Goal: Task Accomplishment & Management: Manage account settings

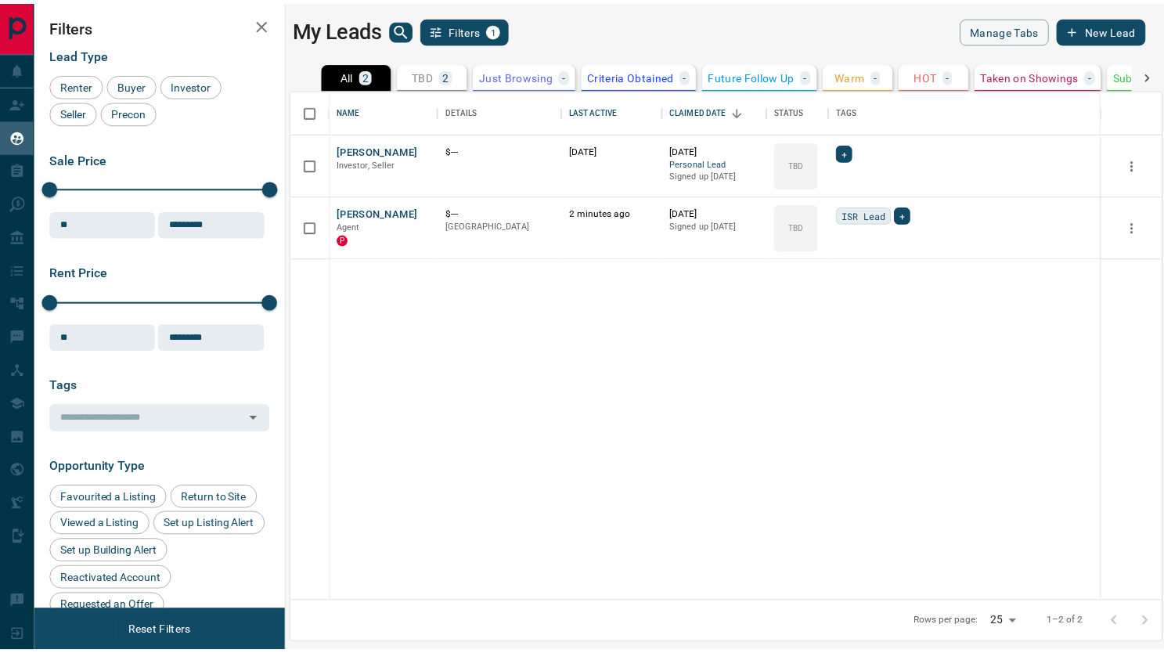
scroll to position [500, 869]
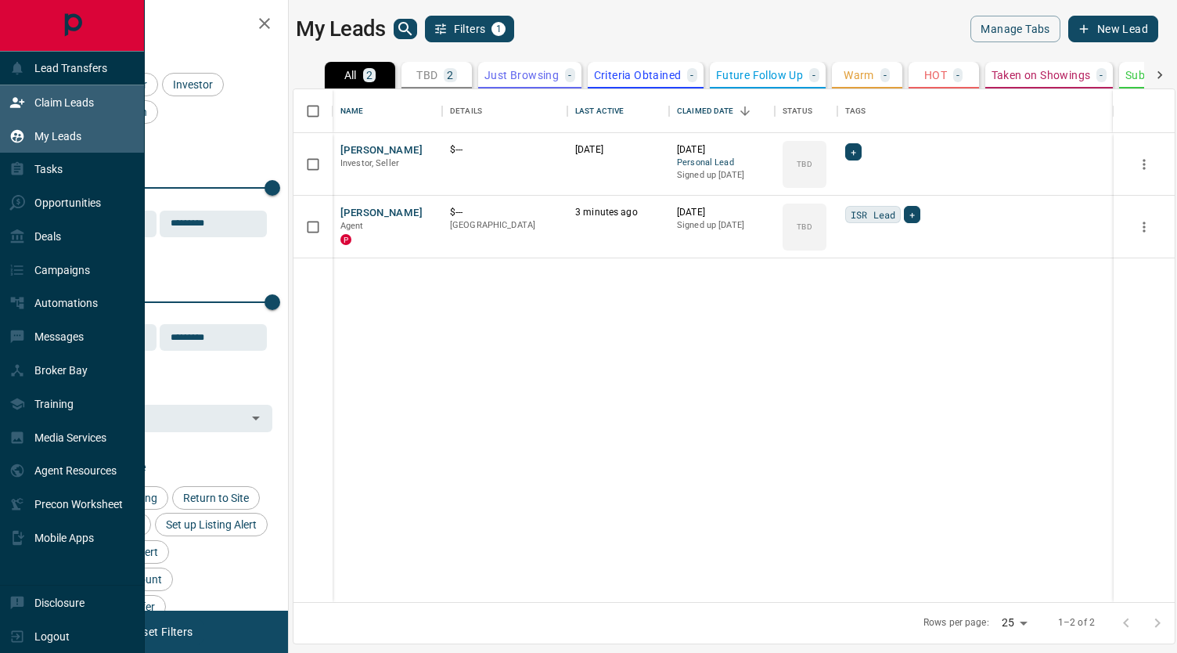
click at [60, 96] on p "Claim Leads" at bounding box center [63, 102] width 59 height 13
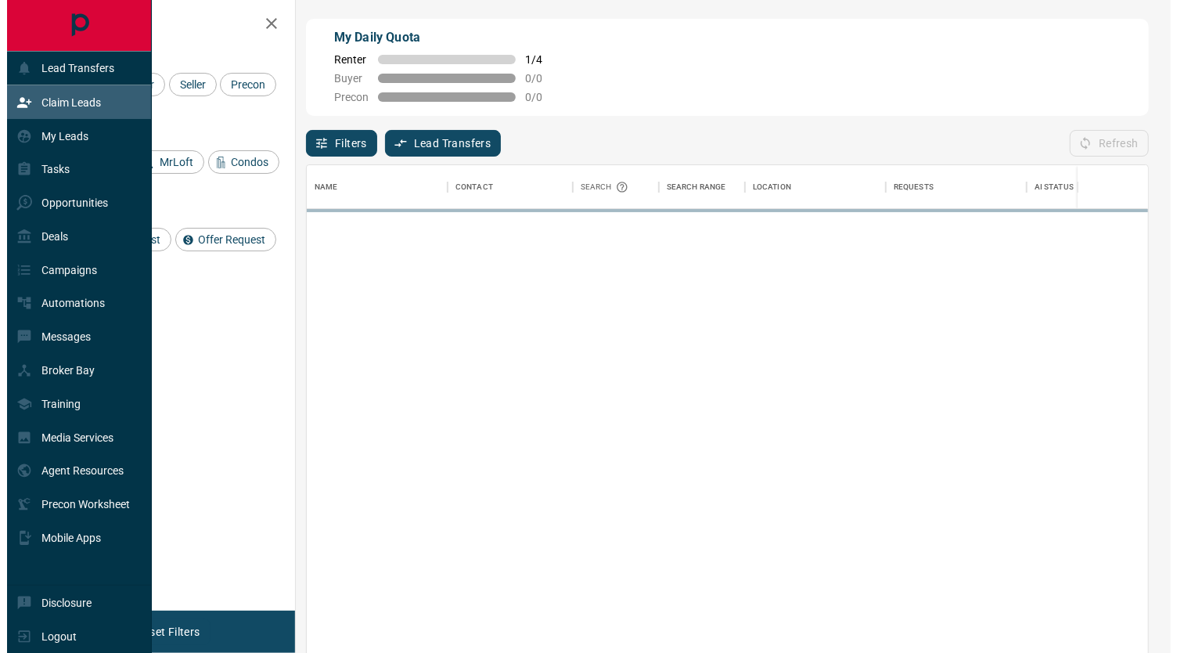
scroll to position [484, 829]
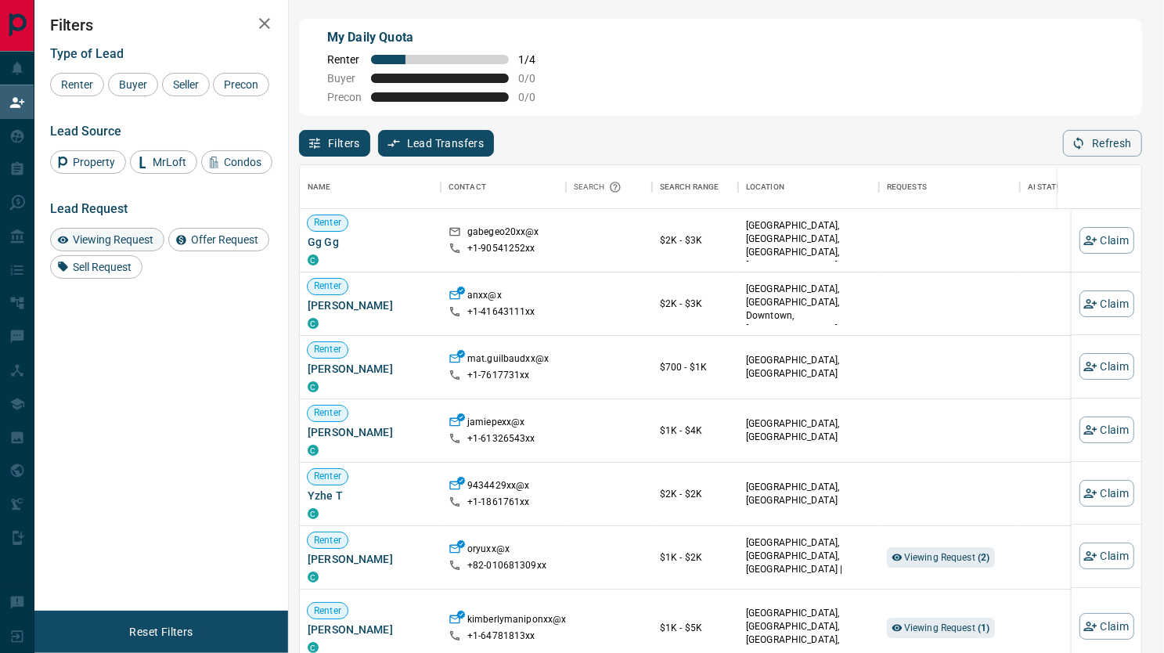
click at [136, 236] on span "Viewing Request" at bounding box center [113, 239] width 92 height 13
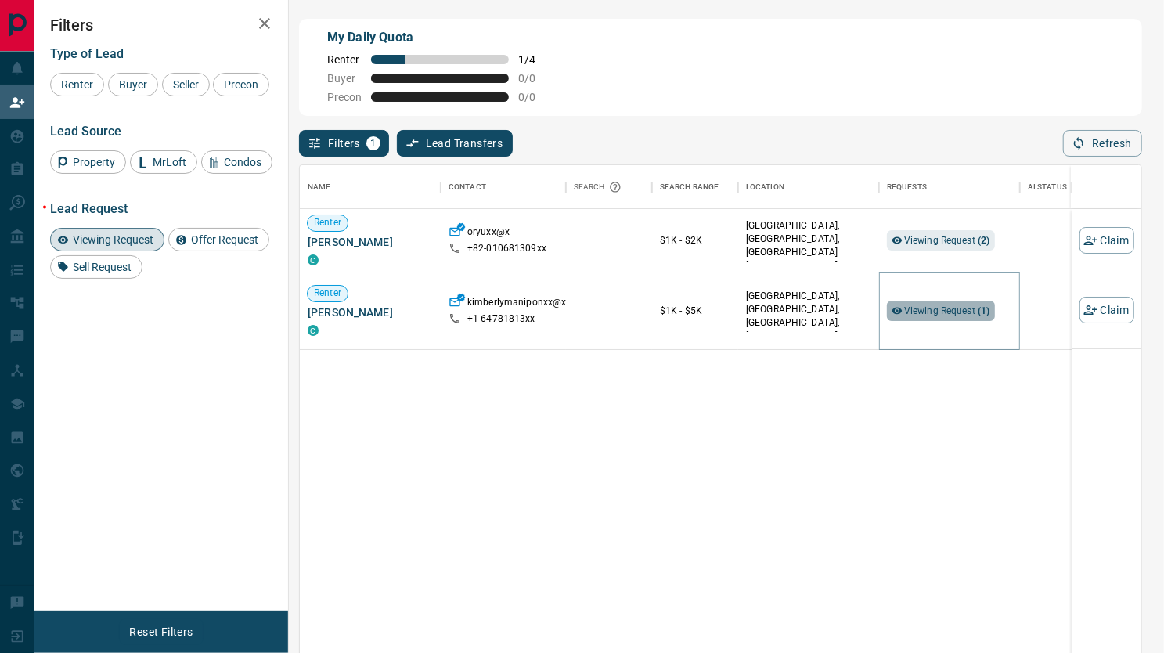
click at [949, 306] on span "Viewing Request ( 1 )" at bounding box center [947, 310] width 86 height 11
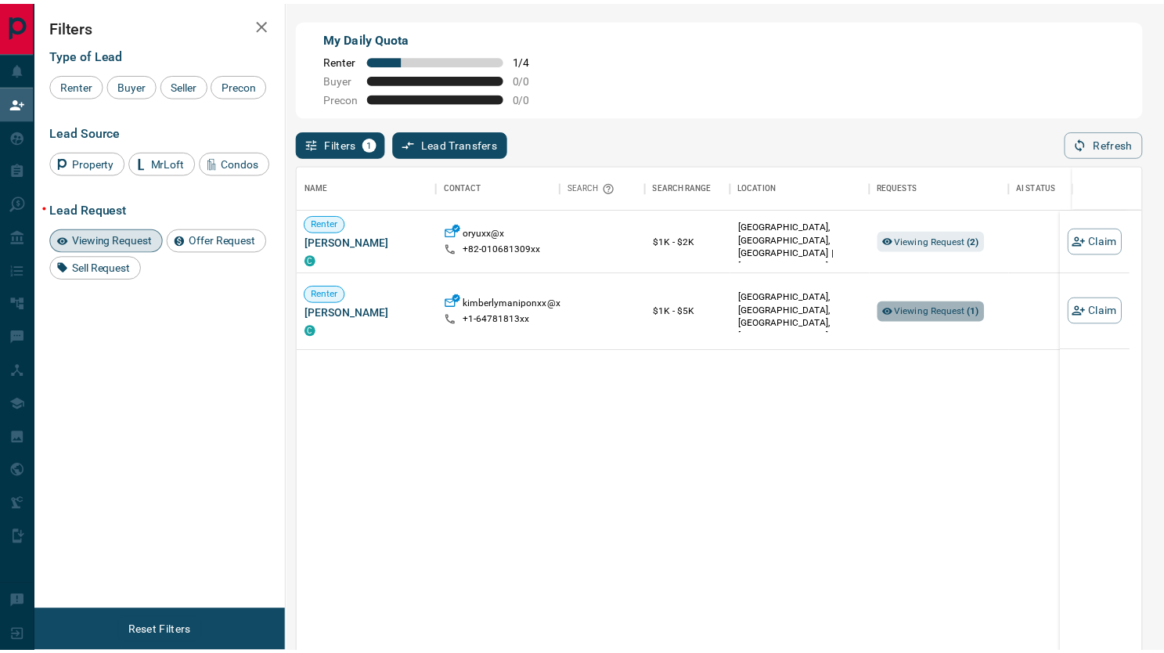
scroll to position [484, 828]
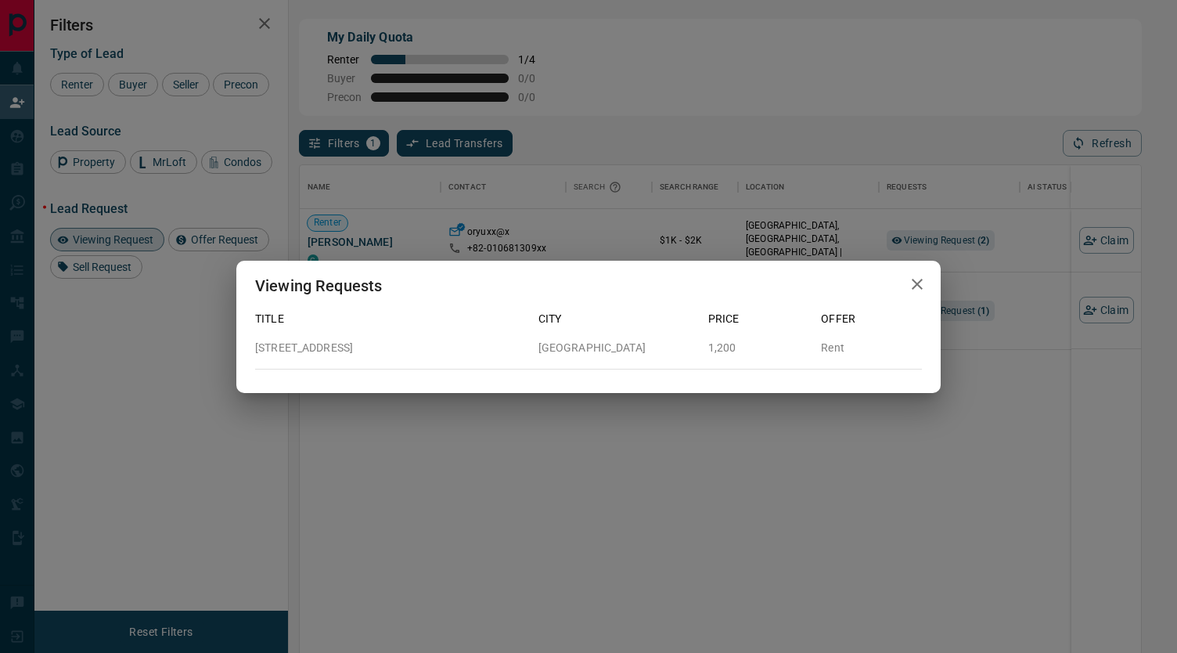
click at [912, 282] on icon "button" at bounding box center [917, 284] width 19 height 19
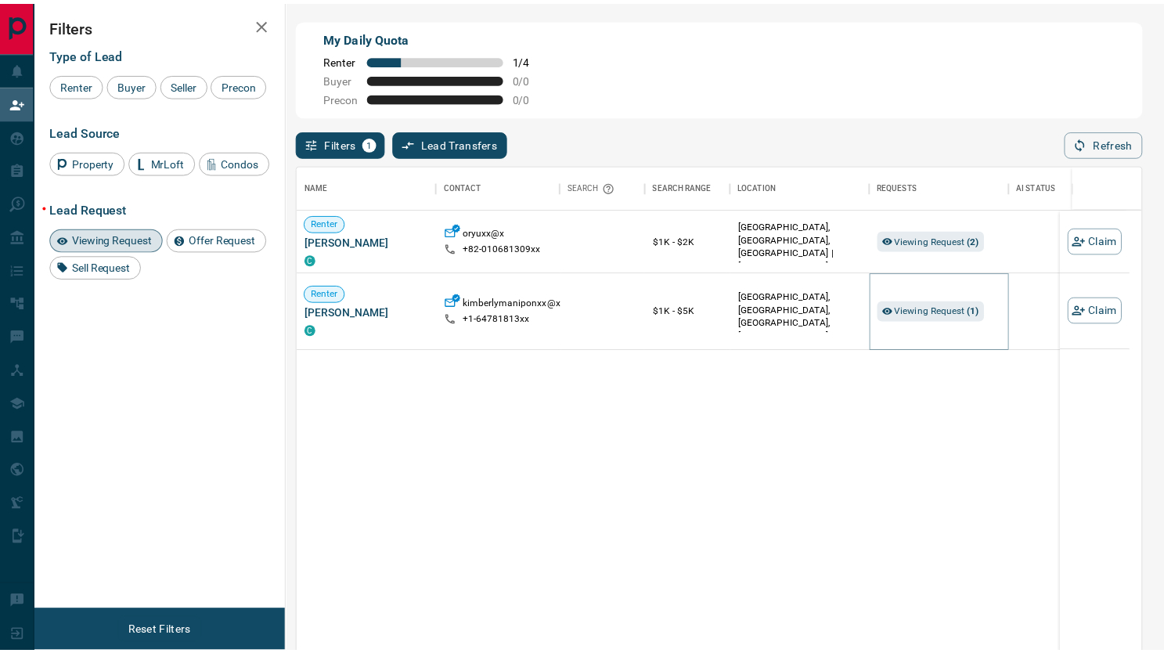
scroll to position [484, 829]
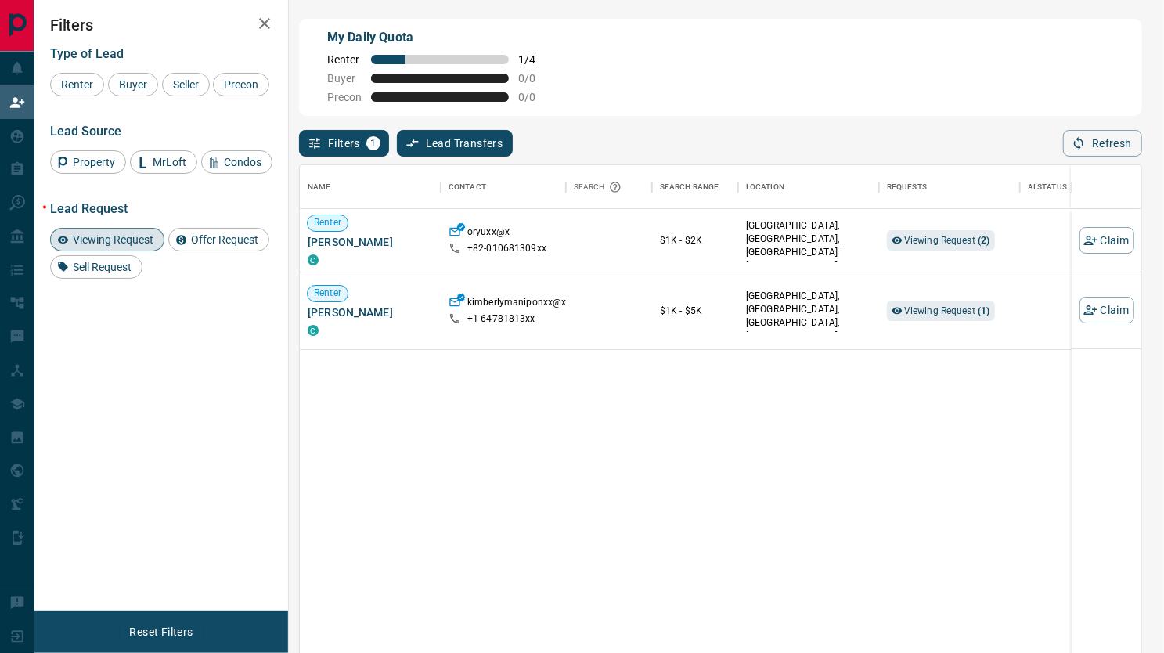
click at [129, 228] on div "Viewing Request" at bounding box center [107, 239] width 114 height 23
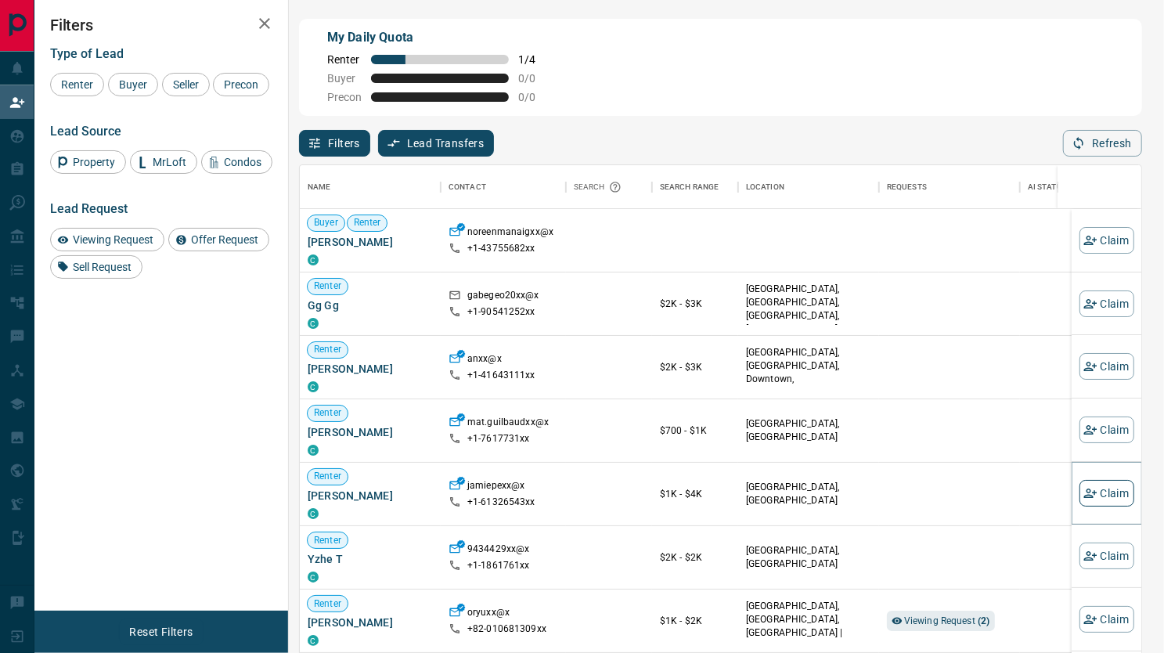
click at [1097, 490] on button "Claim" at bounding box center [1106, 493] width 55 height 27
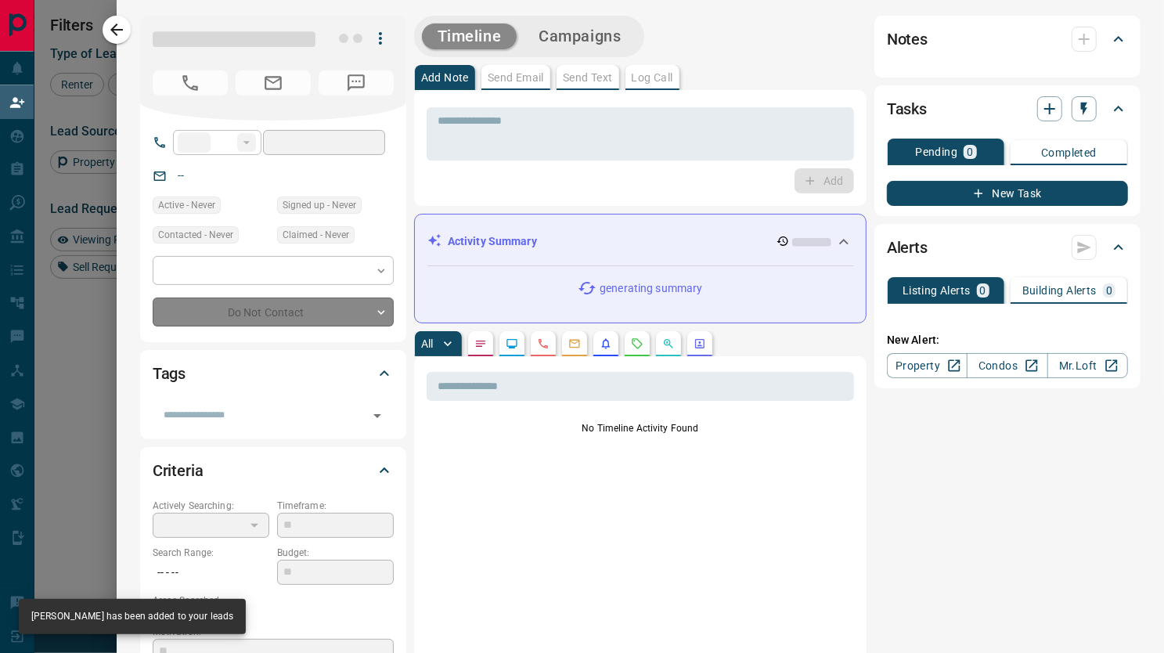
type input "**"
type input "**********"
type input "**"
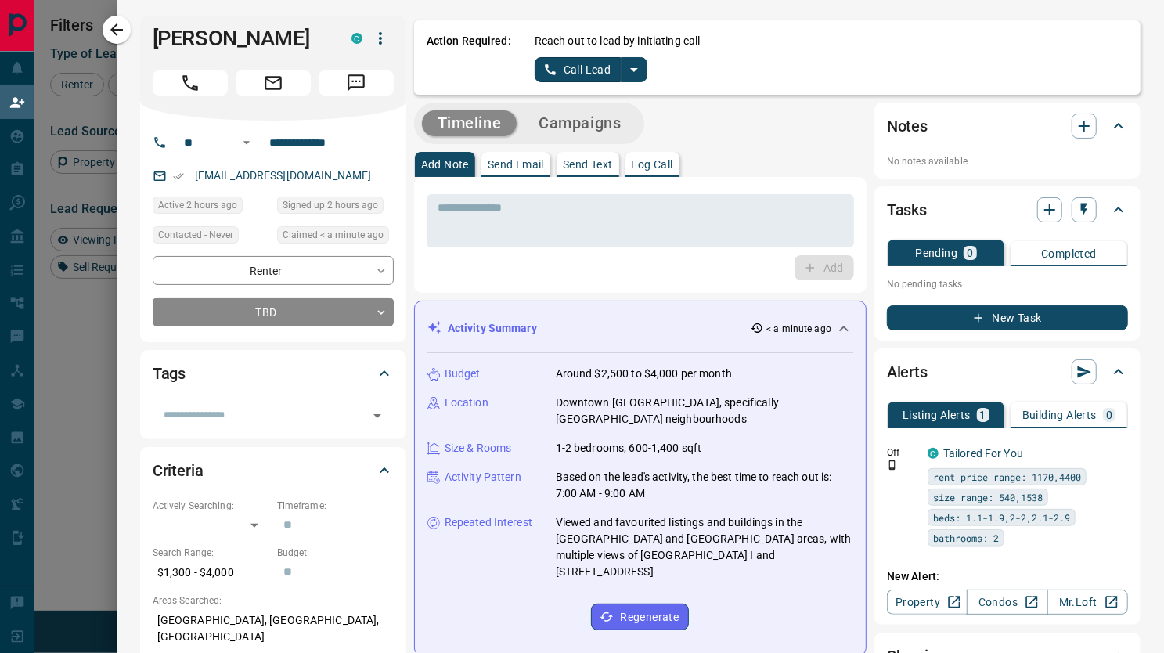
scroll to position [0, 0]
click at [624, 65] on icon "split button" at bounding box center [633, 69] width 19 height 19
click at [589, 131] on li "Log Manual Call" at bounding box center [589, 123] width 95 height 23
click at [556, 76] on button "Log Manual Call" at bounding box center [585, 69] width 103 height 25
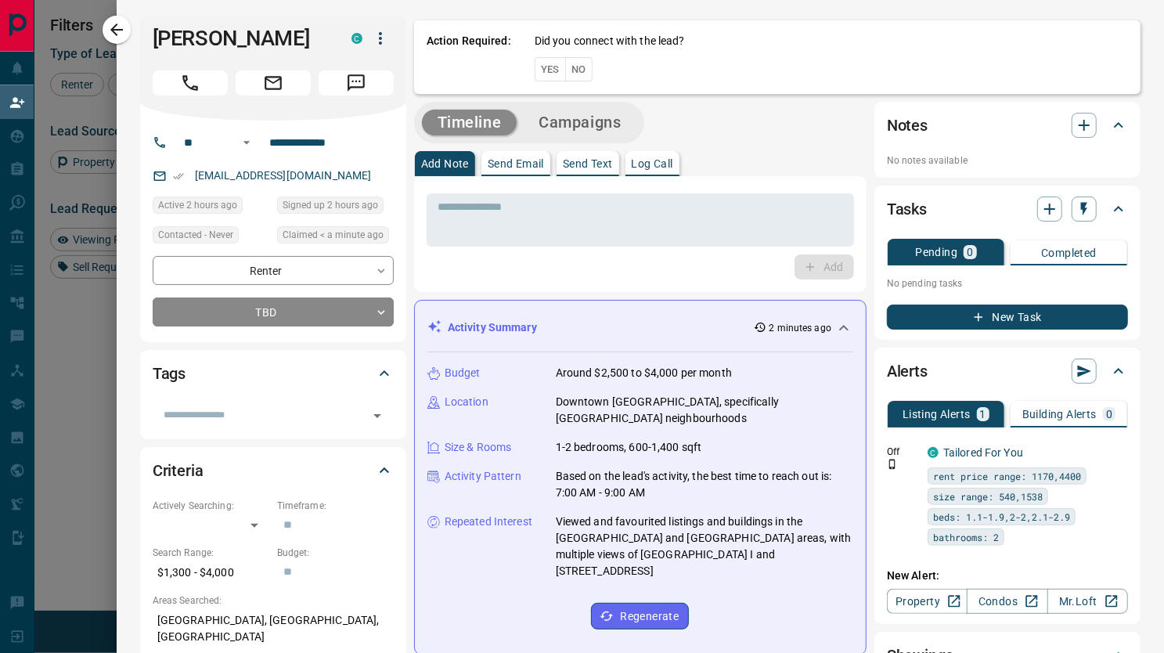
click at [535, 68] on button "Yes" at bounding box center [549, 69] width 31 height 24
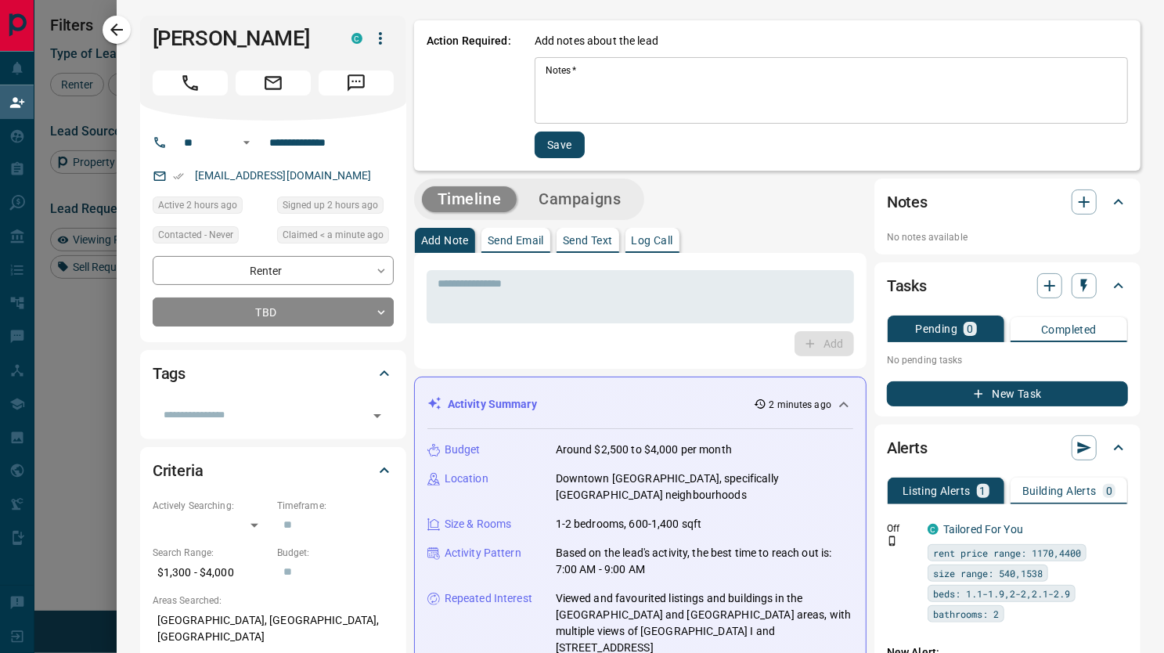
click at [601, 81] on textarea "Notes   *" at bounding box center [830, 90] width 571 height 53
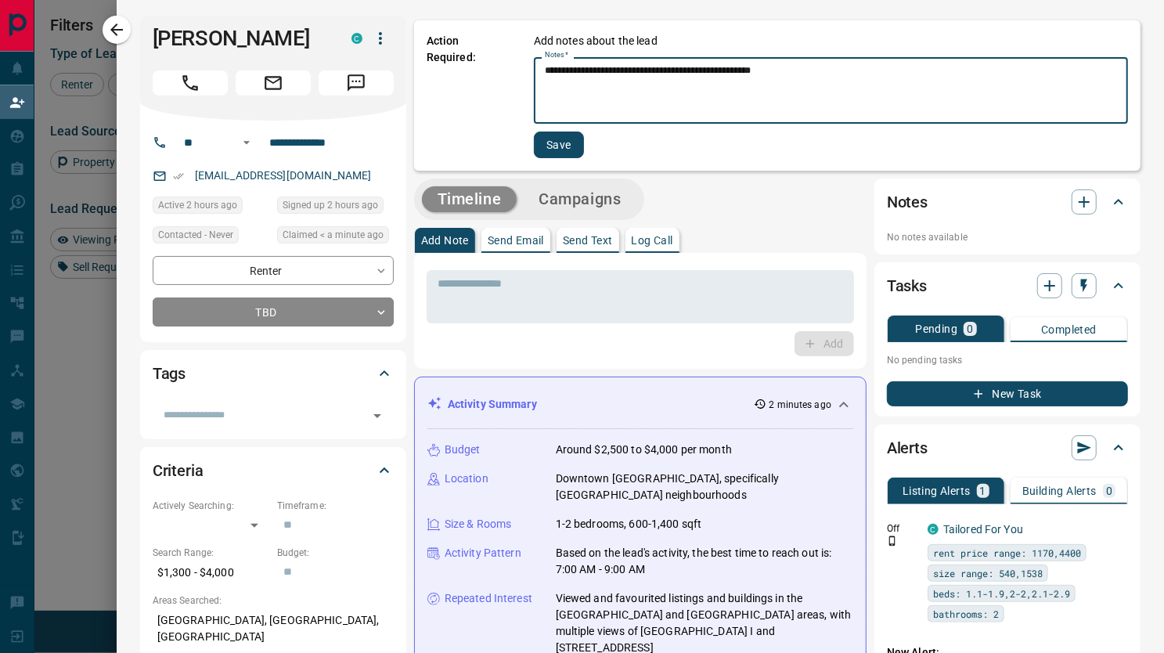
type textarea "**********"
click at [545, 145] on button "Save" at bounding box center [559, 144] width 50 height 27
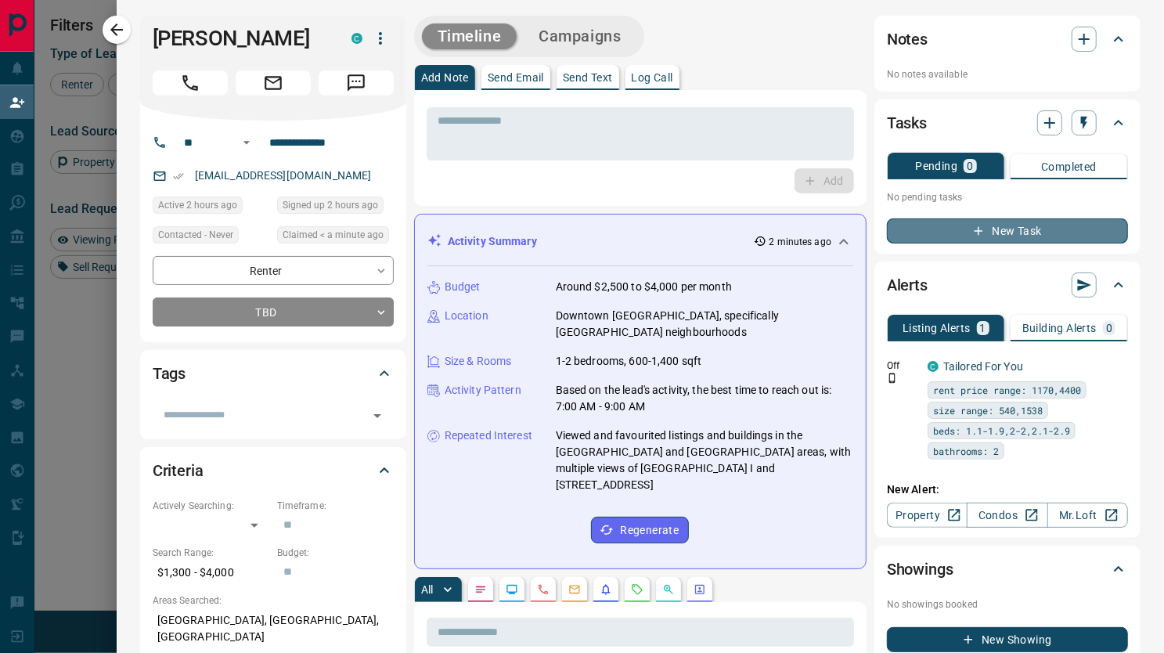
click at [1019, 225] on button "New Task" at bounding box center [1007, 230] width 241 height 25
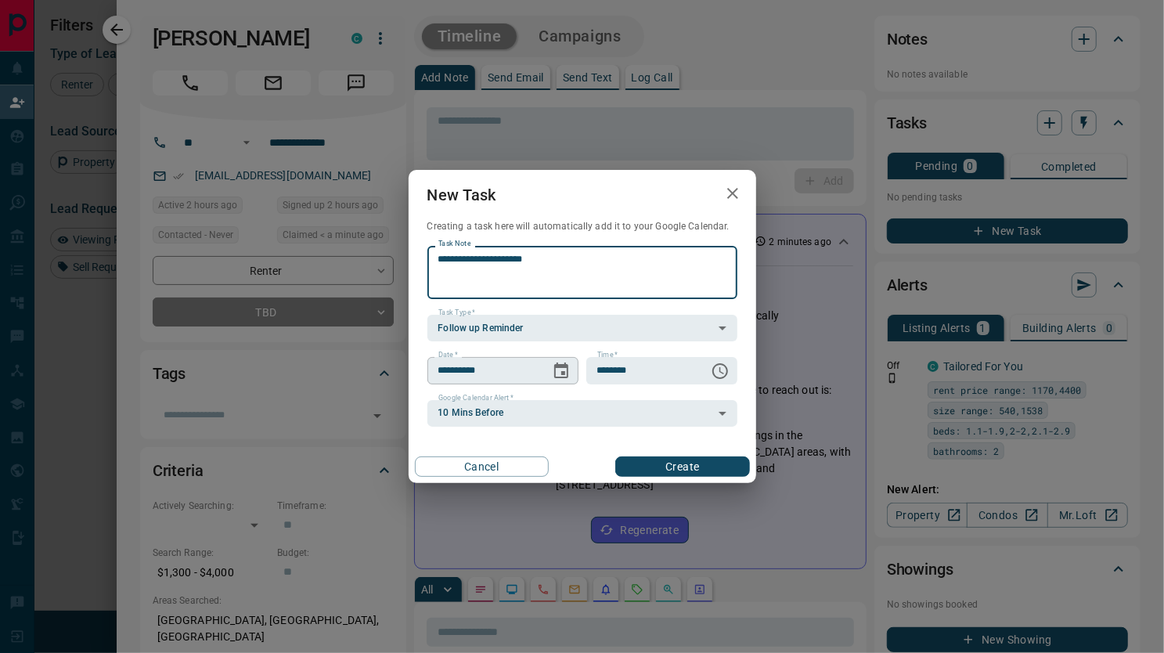
type textarea "**********"
click at [551, 372] on button "Choose date, selected date is Sep 16, 2025" at bounding box center [560, 370] width 31 height 31
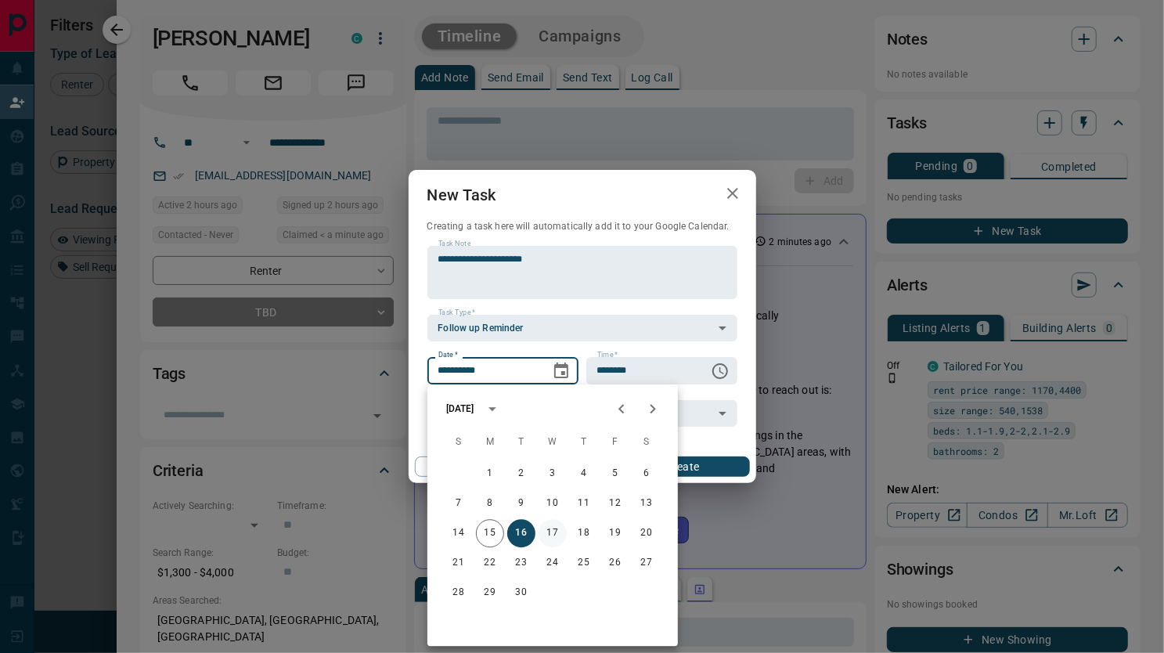
click at [549, 530] on button "17" at bounding box center [552, 533] width 28 height 28
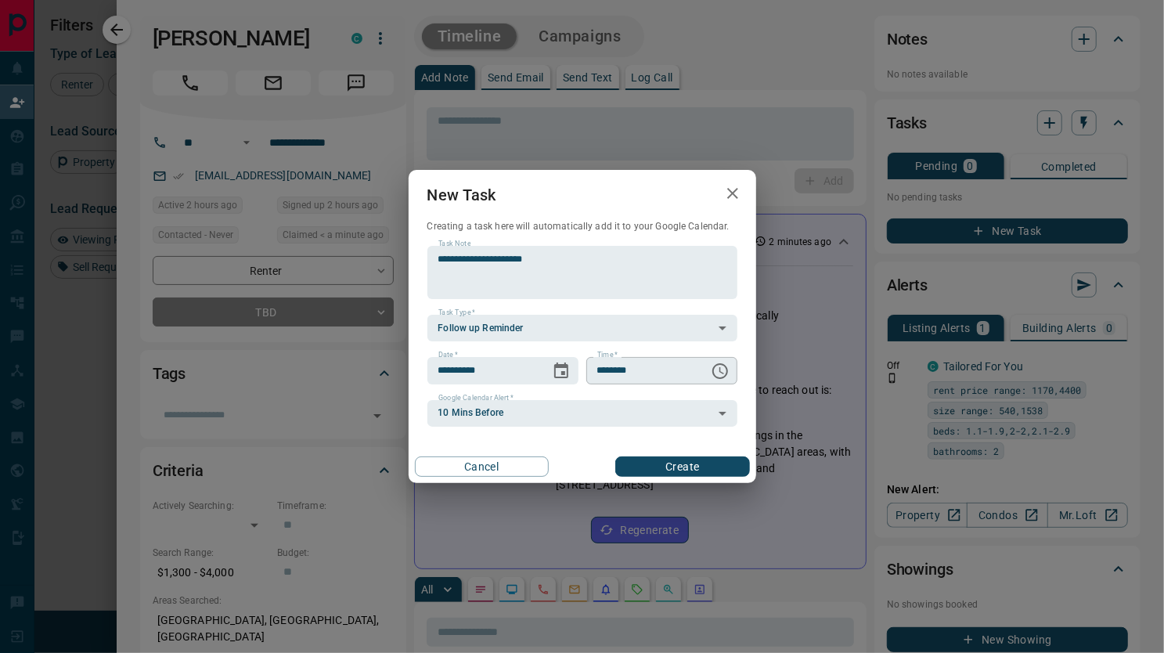
click at [726, 369] on icon "Choose time, selected time is 6:00 AM" at bounding box center [720, 371] width 16 height 16
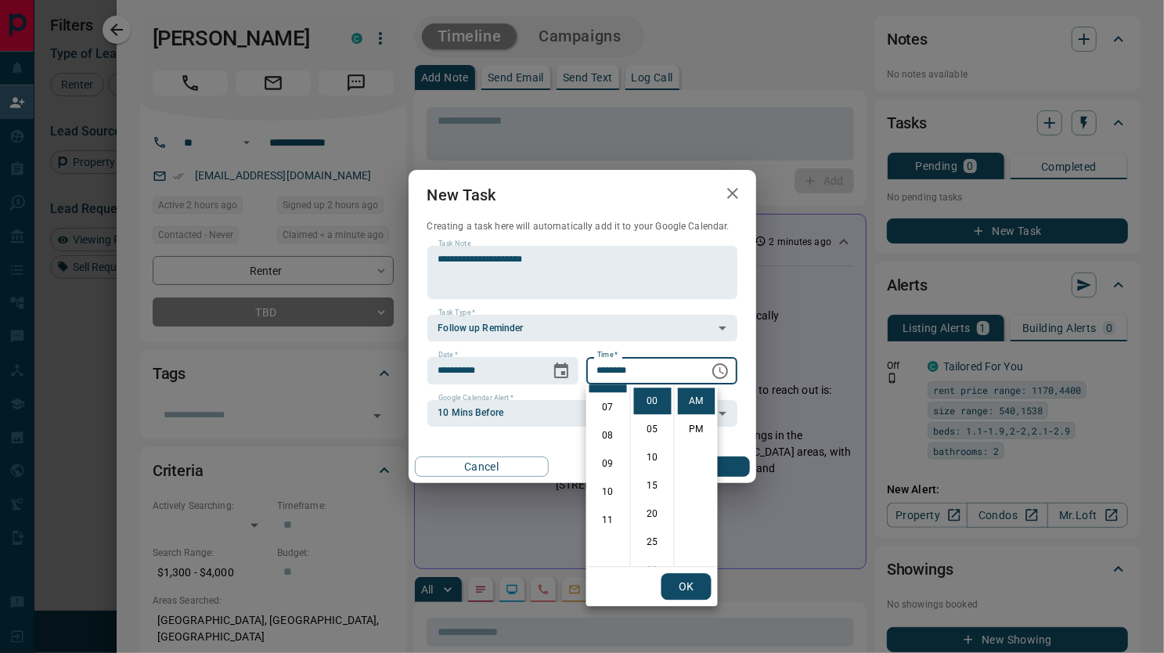
scroll to position [200, 0]
click at [562, 362] on icon "Choose date, selected date is Sep 17, 2025" at bounding box center [561, 370] width 19 height 19
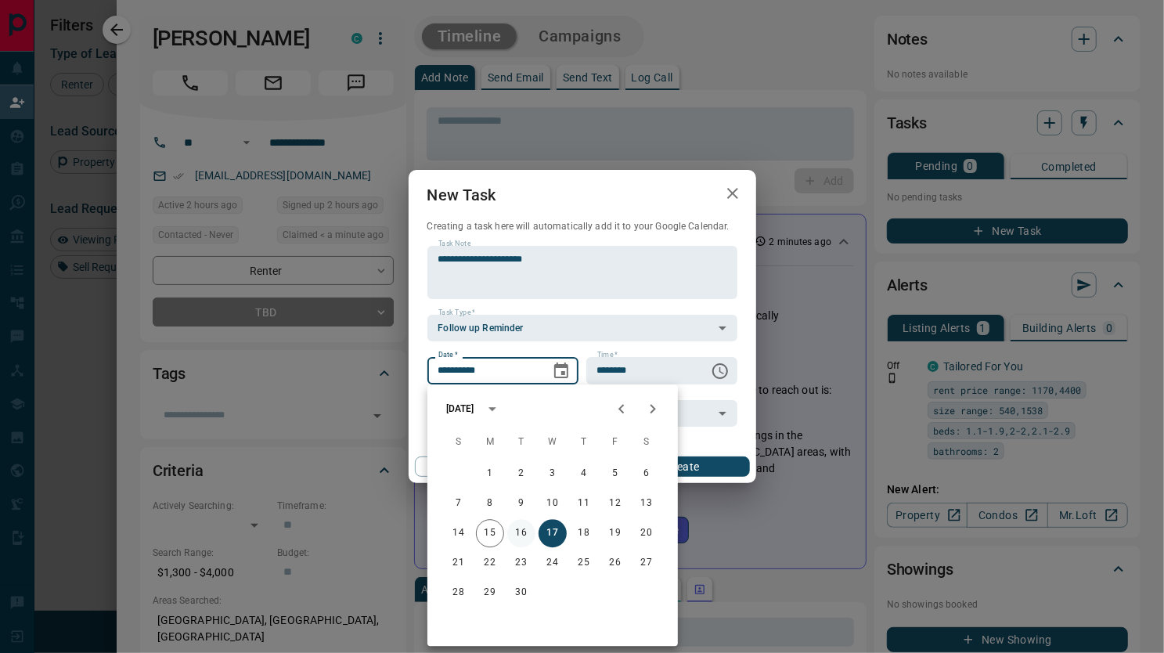
click at [524, 531] on button "16" at bounding box center [521, 533] width 28 height 28
type input "**********"
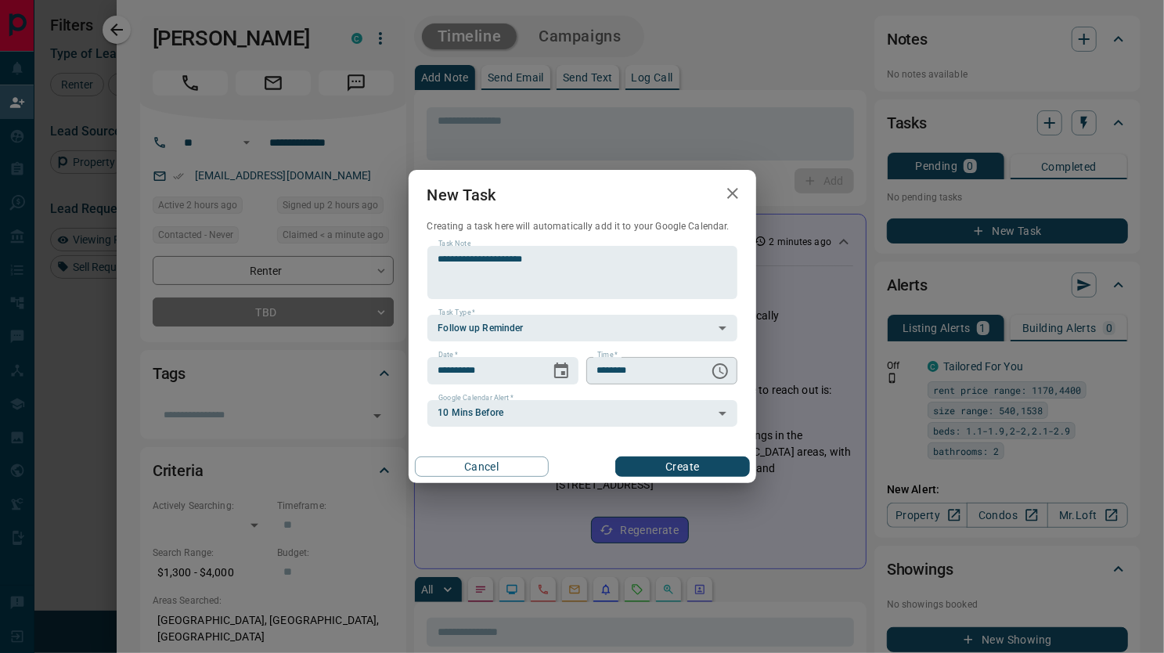
click at [723, 369] on icon "Choose time, selected time is 6:00 AM" at bounding box center [719, 370] width 19 height 19
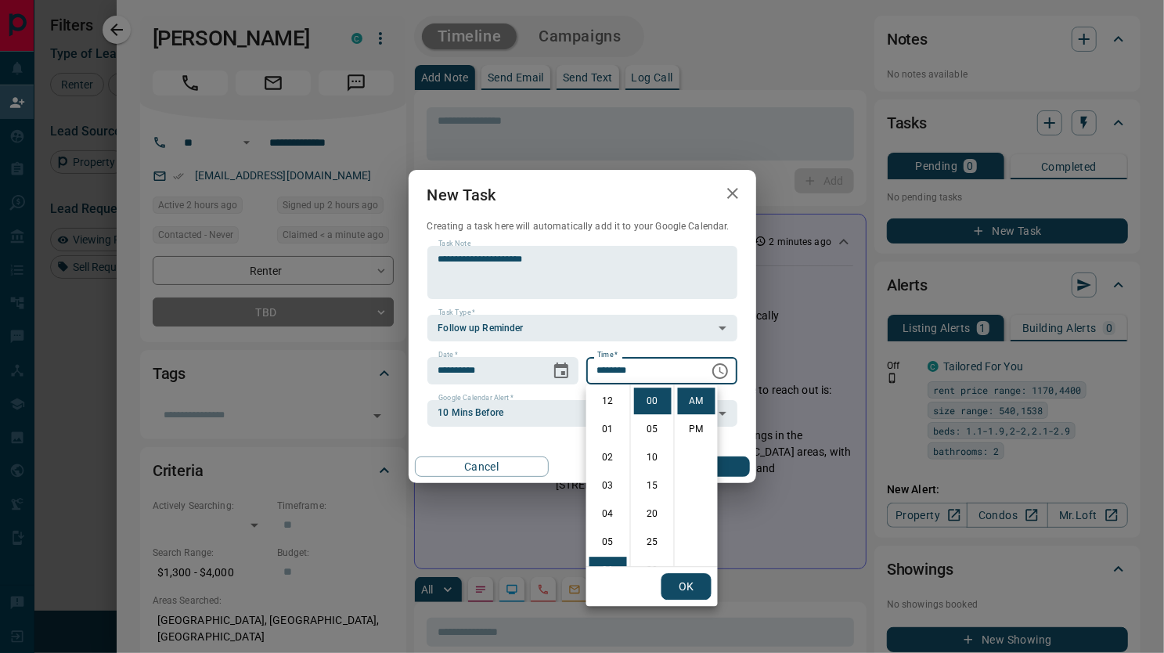
scroll to position [169, 0]
click at [604, 542] on li "11" at bounding box center [608, 541] width 38 height 27
click at [651, 523] on li "50" at bounding box center [653, 526] width 38 height 27
type input "********"
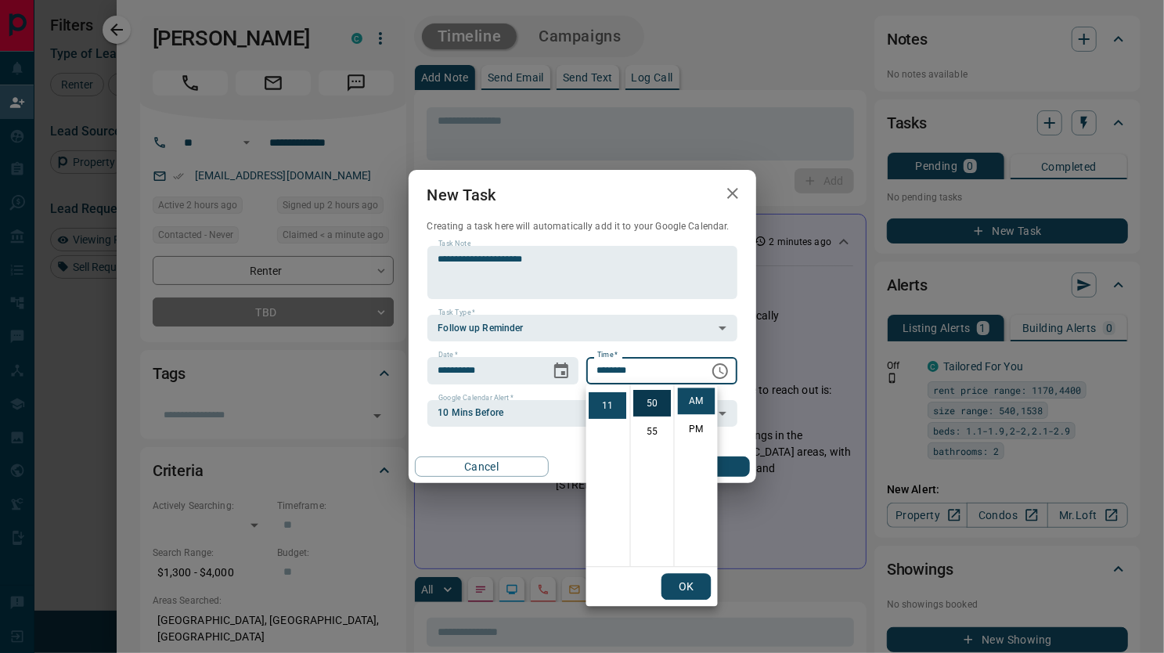
scroll to position [282, 0]
click at [689, 581] on button "OK" at bounding box center [686, 586] width 50 height 27
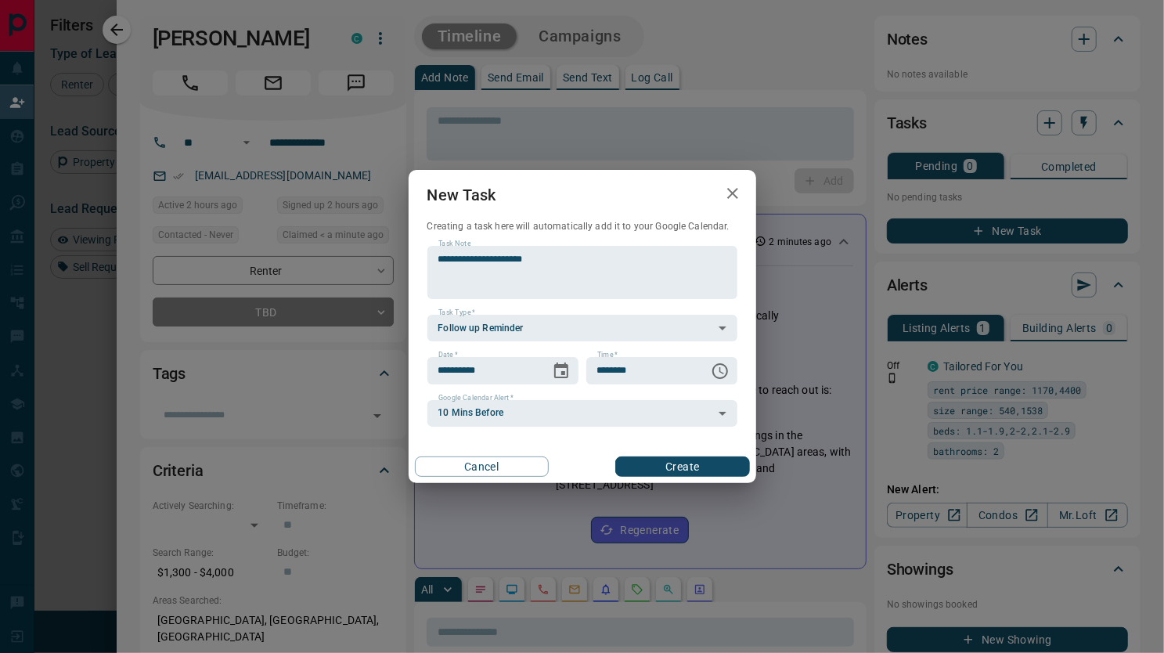
click at [721, 461] on button "Create" at bounding box center [682, 466] width 134 height 20
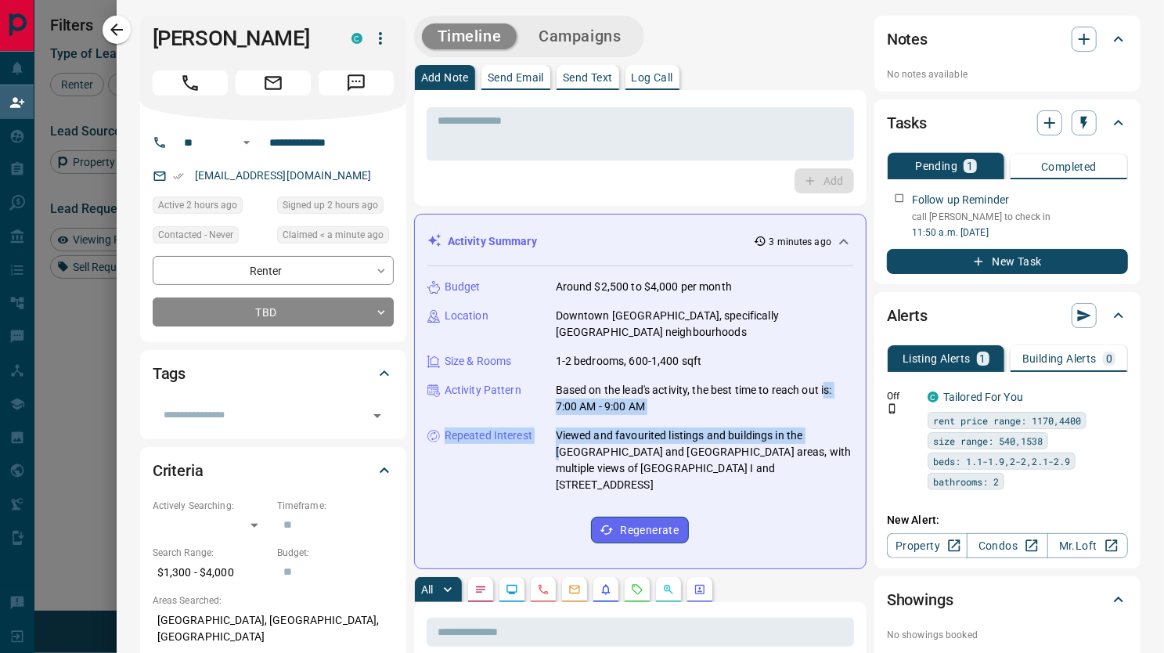
drag, startPoint x: 818, startPoint y: 376, endPoint x: 795, endPoint y: 431, distance: 59.3
click at [795, 431] on div "Budget Around $2,500 to $4,000 per month Location [GEOGRAPHIC_DATA], specifical…" at bounding box center [640, 411] width 426 height 290
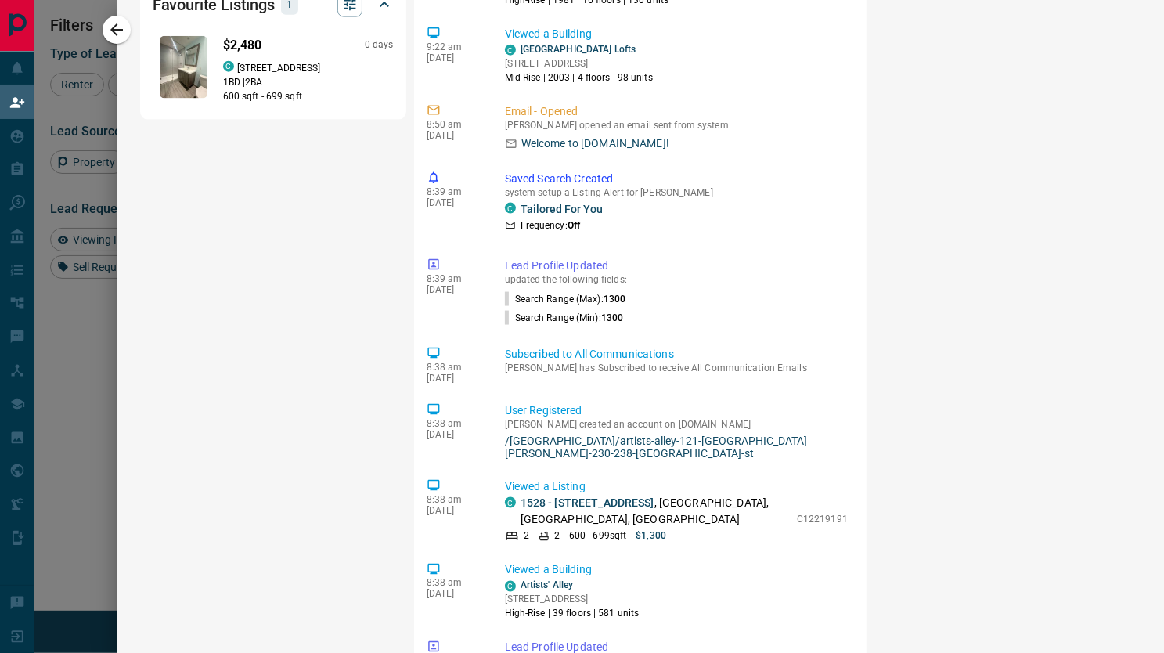
scroll to position [1295, 0]
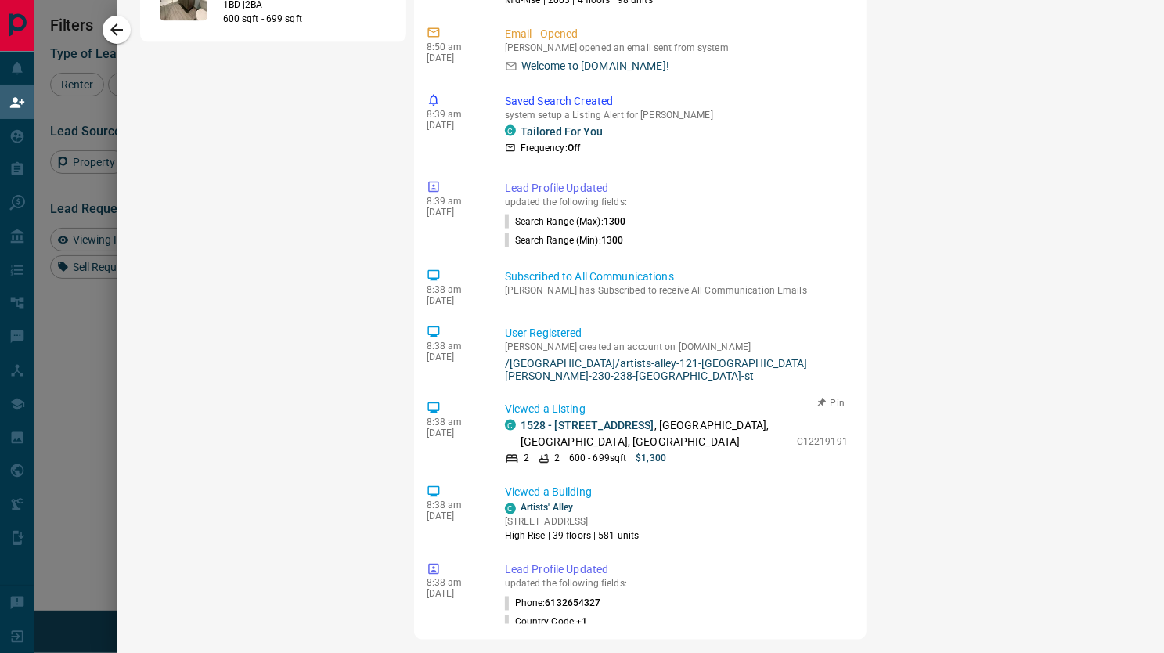
click at [797, 434] on p "C12219191" at bounding box center [822, 441] width 51 height 14
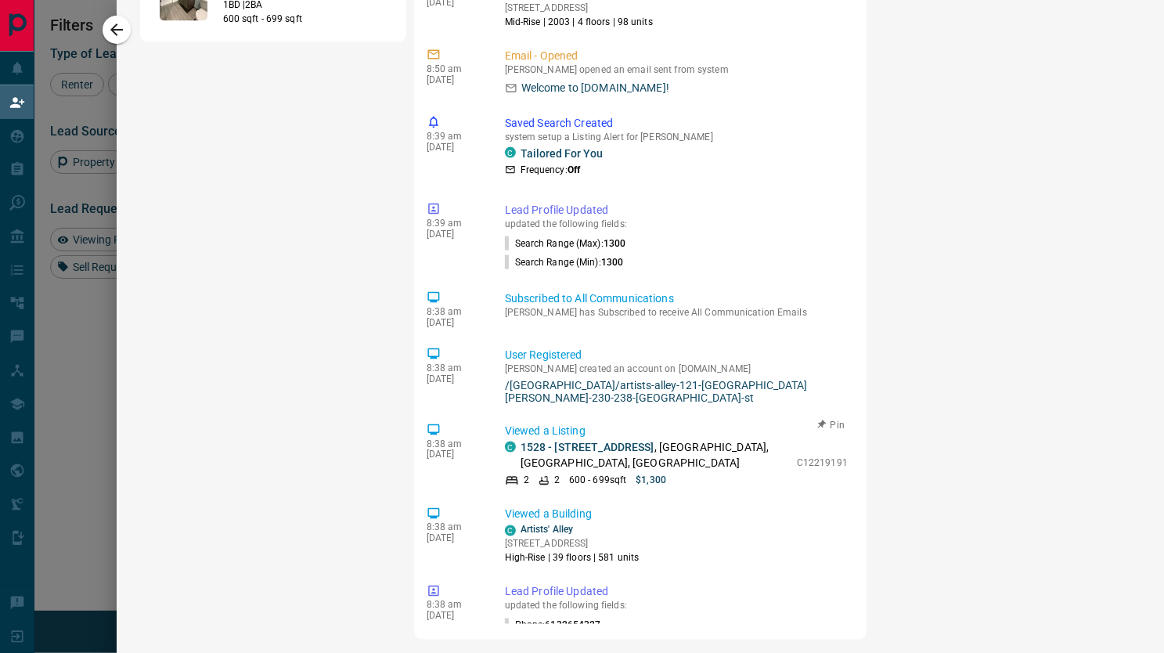
scroll to position [97, 0]
click at [540, 527] on link "Artists' Alley" at bounding box center [546, 532] width 53 height 11
click at [120, 26] on icon "button" at bounding box center [116, 29] width 19 height 19
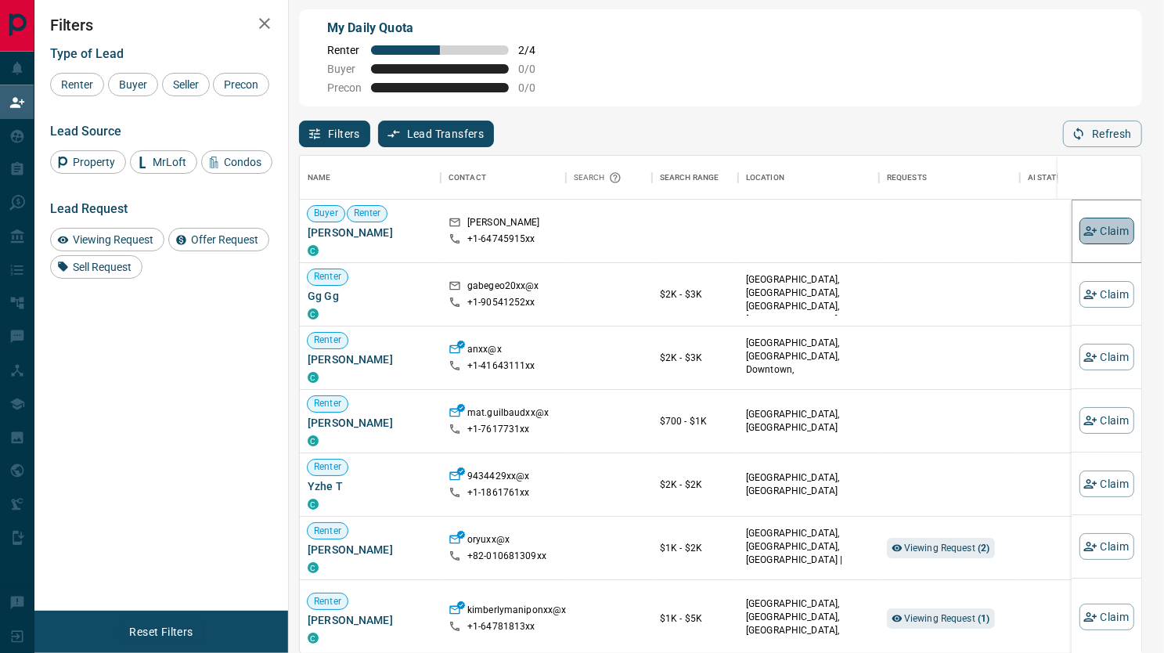
click at [1094, 225] on button "Claim" at bounding box center [1106, 231] width 55 height 27
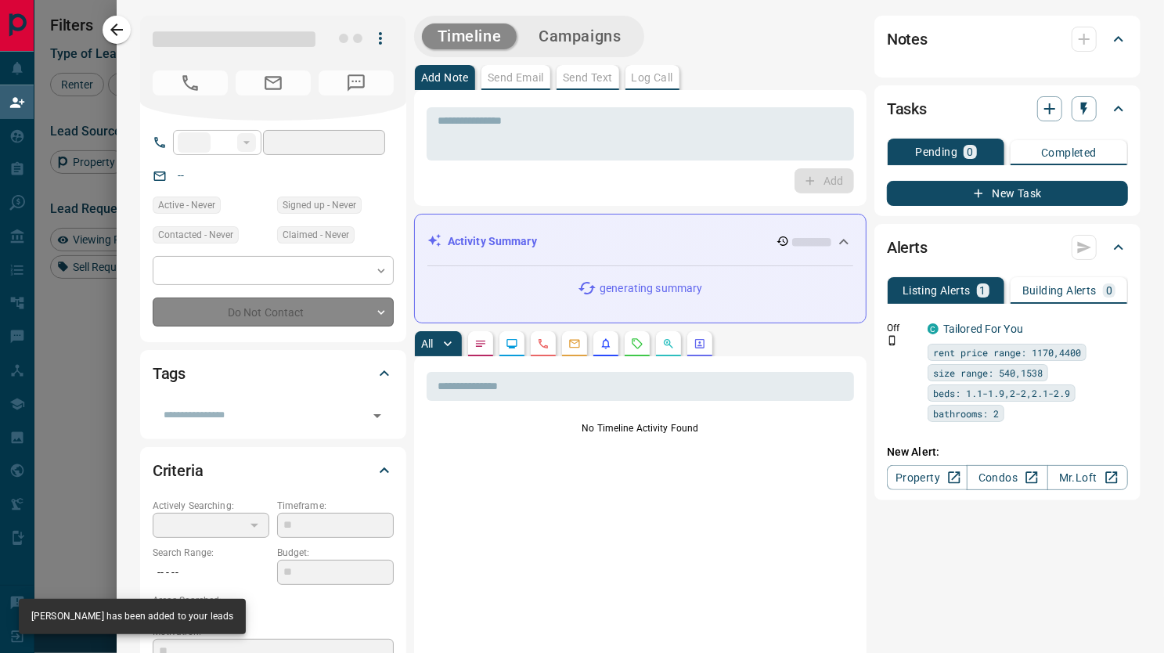
type input "**"
type input "**********"
type input "**"
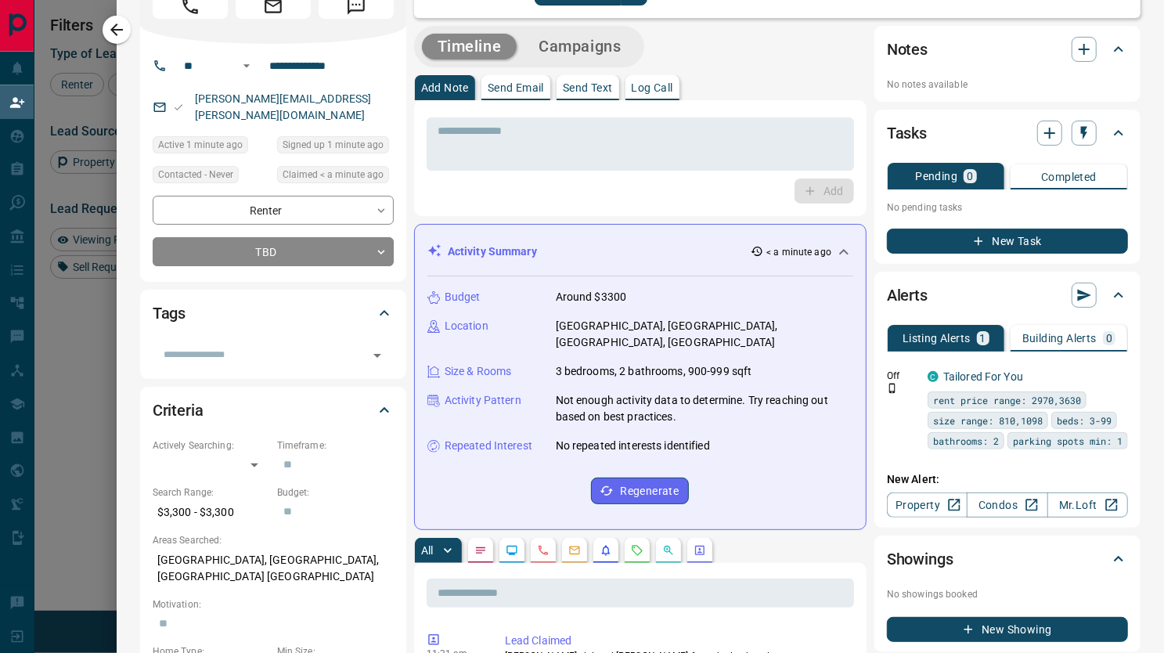
scroll to position [0, 0]
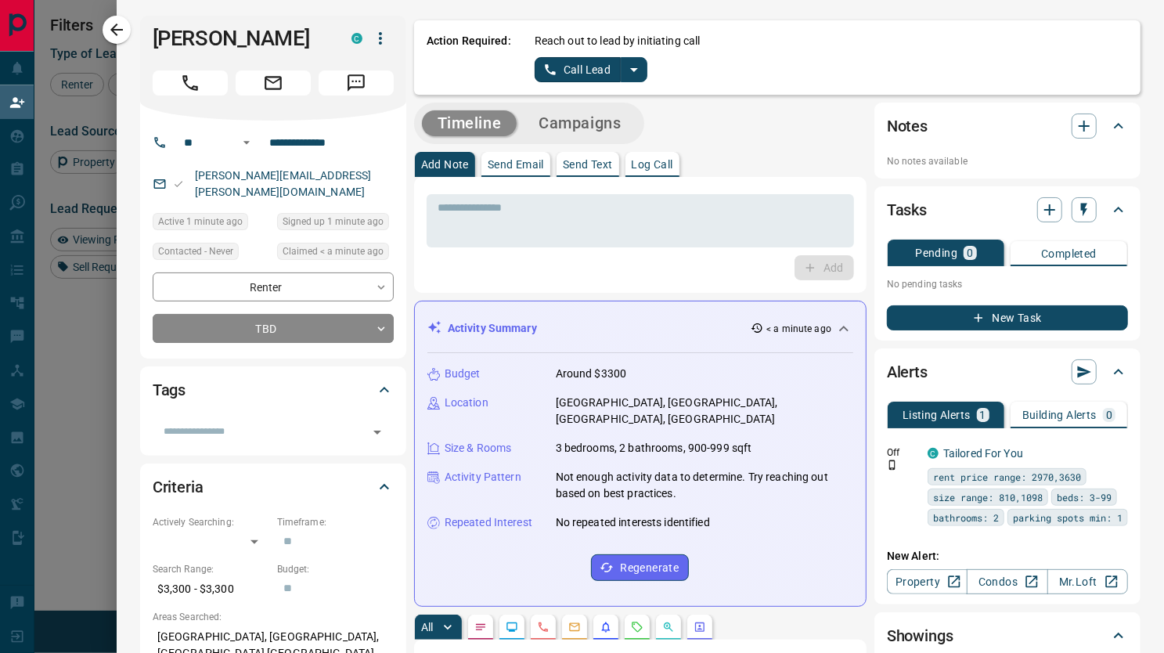
click at [630, 60] on icon "split button" at bounding box center [633, 69] width 19 height 19
click at [567, 121] on li "Log Manual Call" at bounding box center [589, 123] width 95 height 23
click at [559, 60] on button "Log Manual Call" at bounding box center [585, 69] width 103 height 25
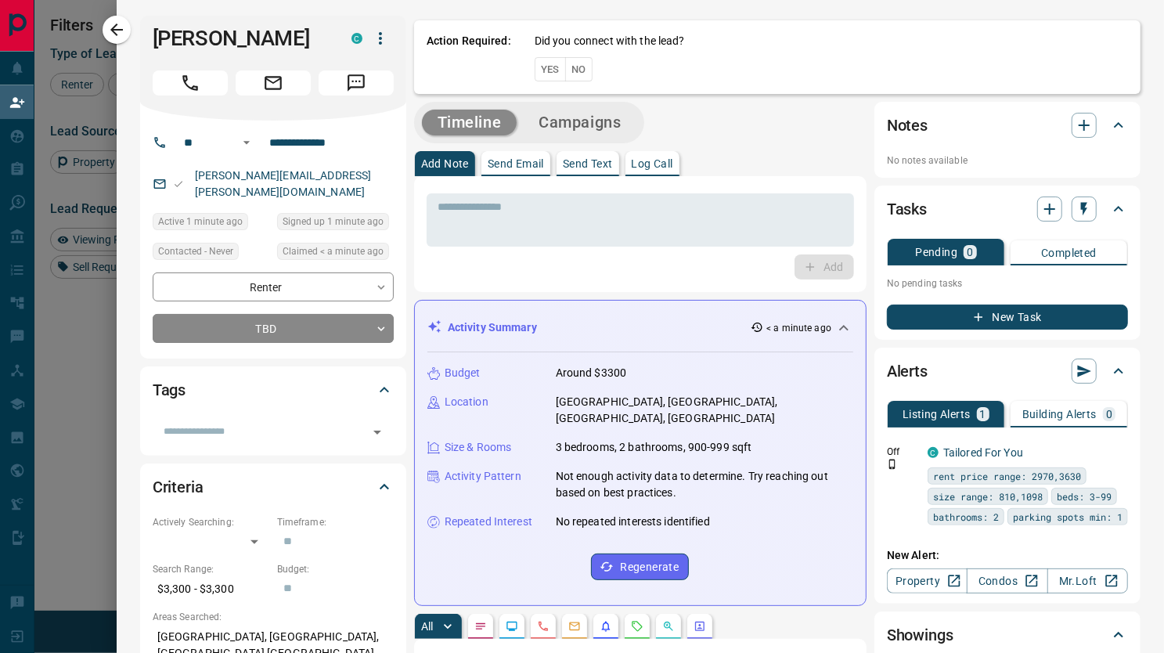
click at [539, 64] on button "Yes" at bounding box center [549, 69] width 31 height 24
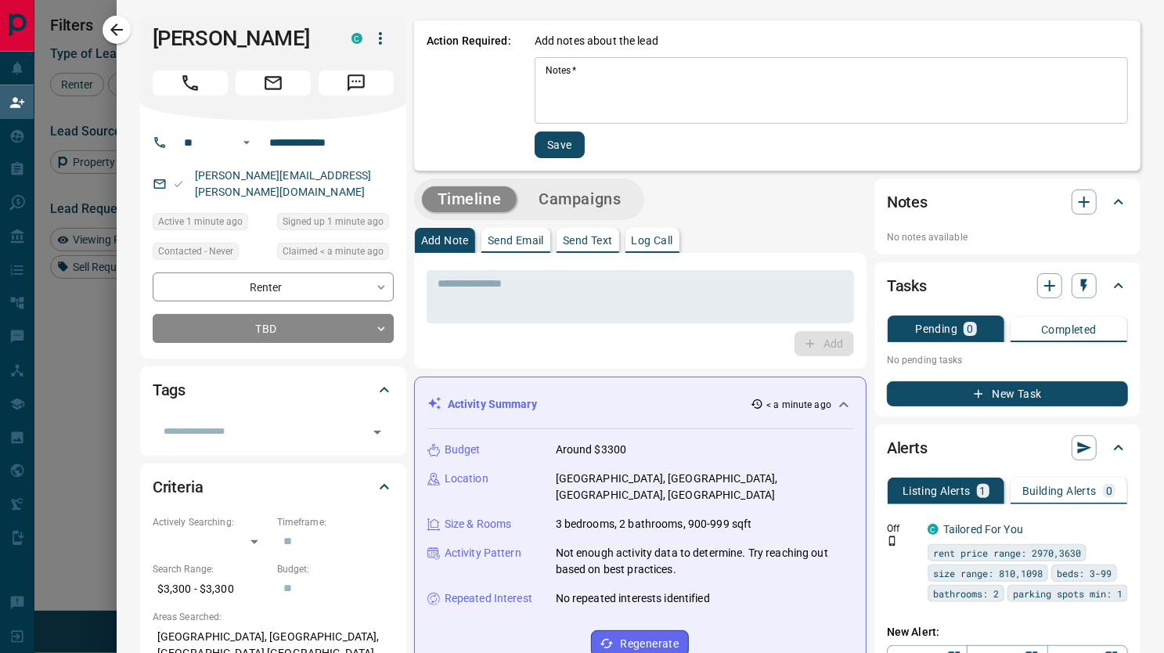
click at [539, 64] on div "Notes   * * Notes   *" at bounding box center [830, 90] width 593 height 67
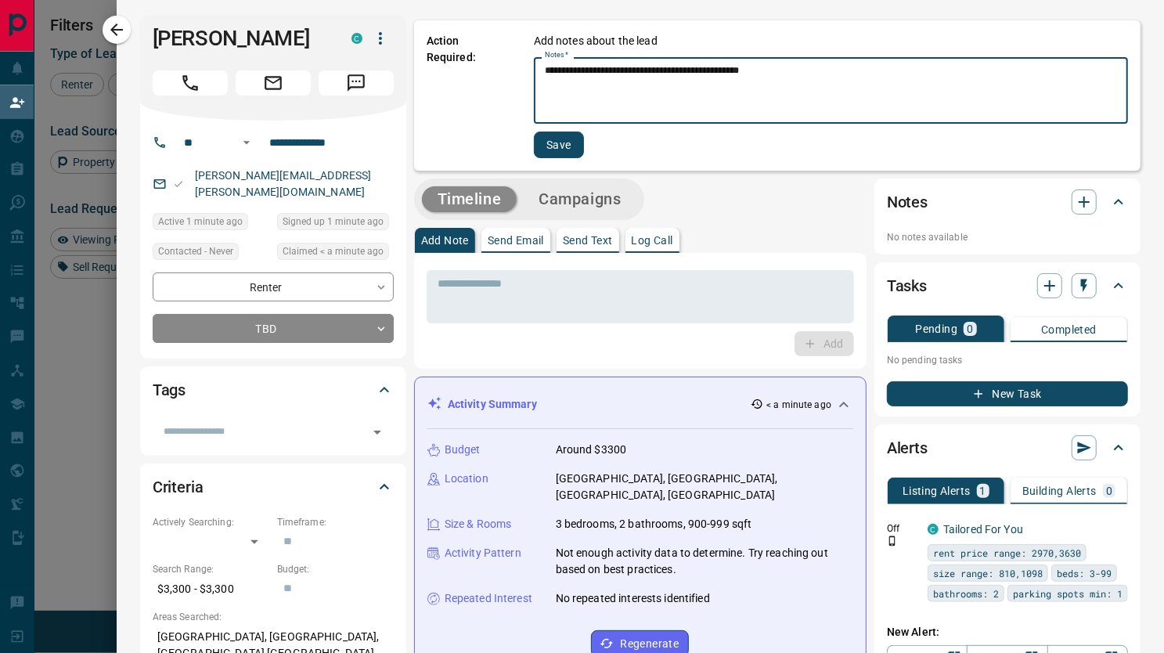
type textarea "**********"
click at [538, 148] on button "Save" at bounding box center [559, 144] width 50 height 27
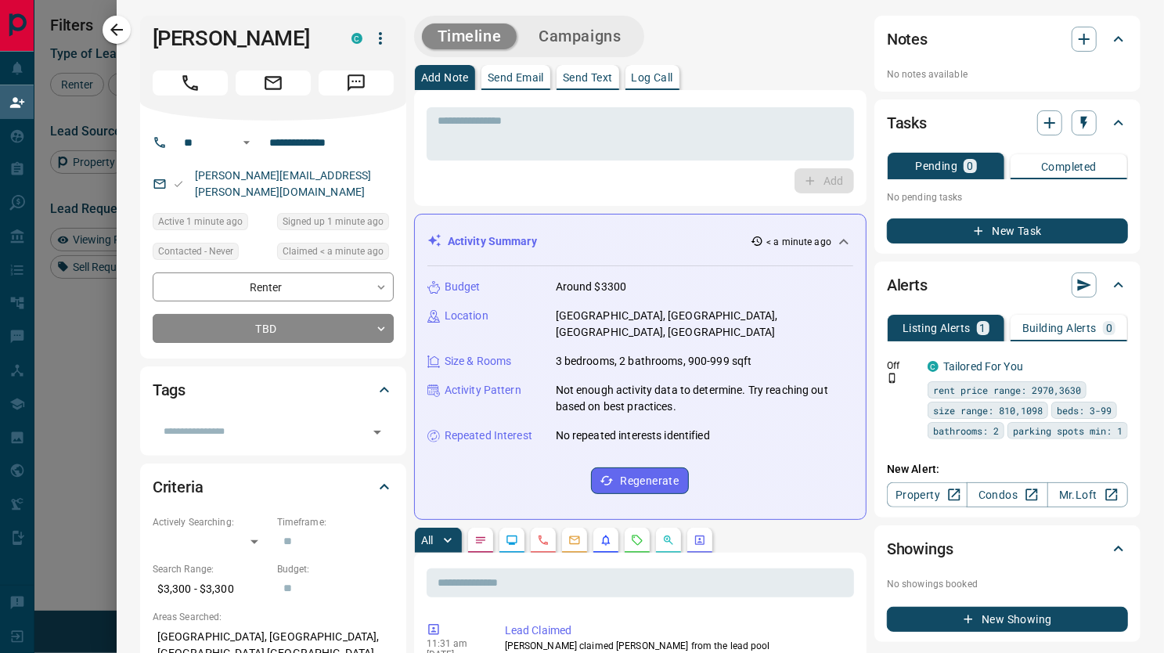
click at [1011, 237] on button "New Task" at bounding box center [1007, 230] width 241 height 25
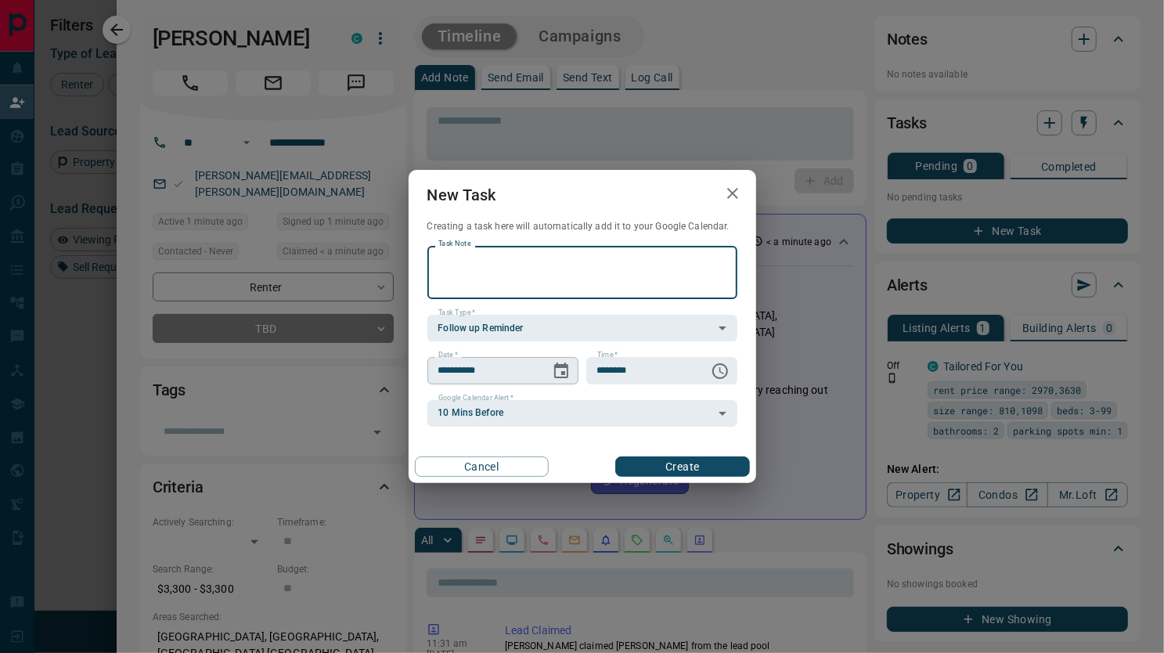
click at [562, 372] on icon "Choose date, selected date is Sep 16, 2025" at bounding box center [561, 370] width 14 height 16
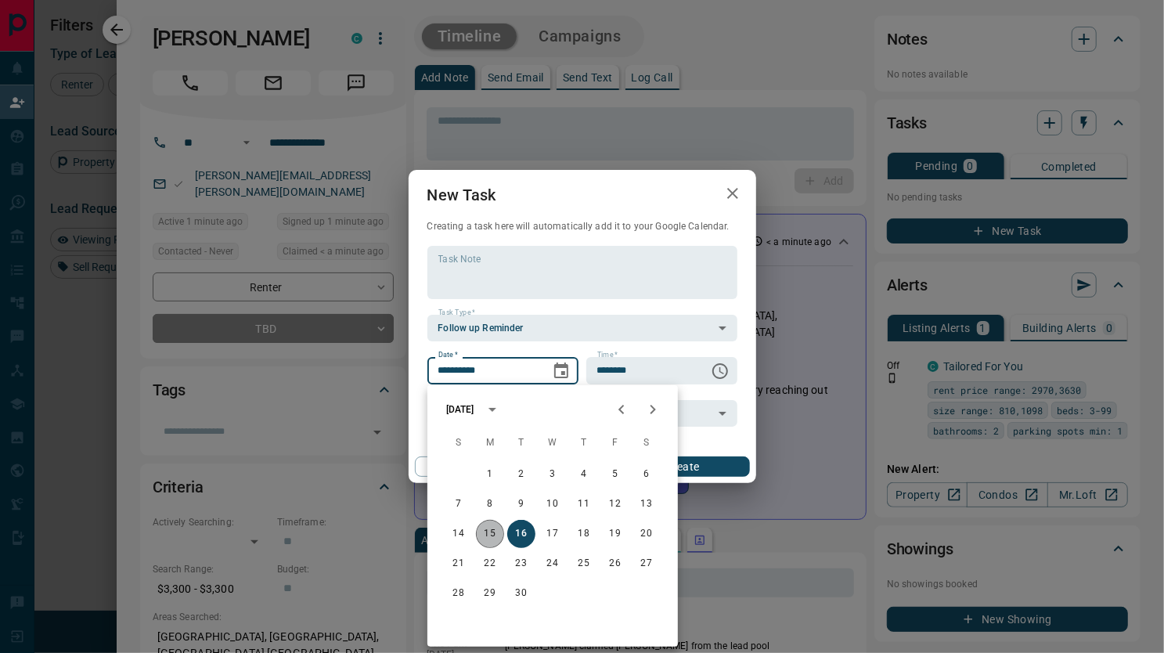
click at [482, 528] on button "15" at bounding box center [490, 534] width 28 height 28
type input "**********"
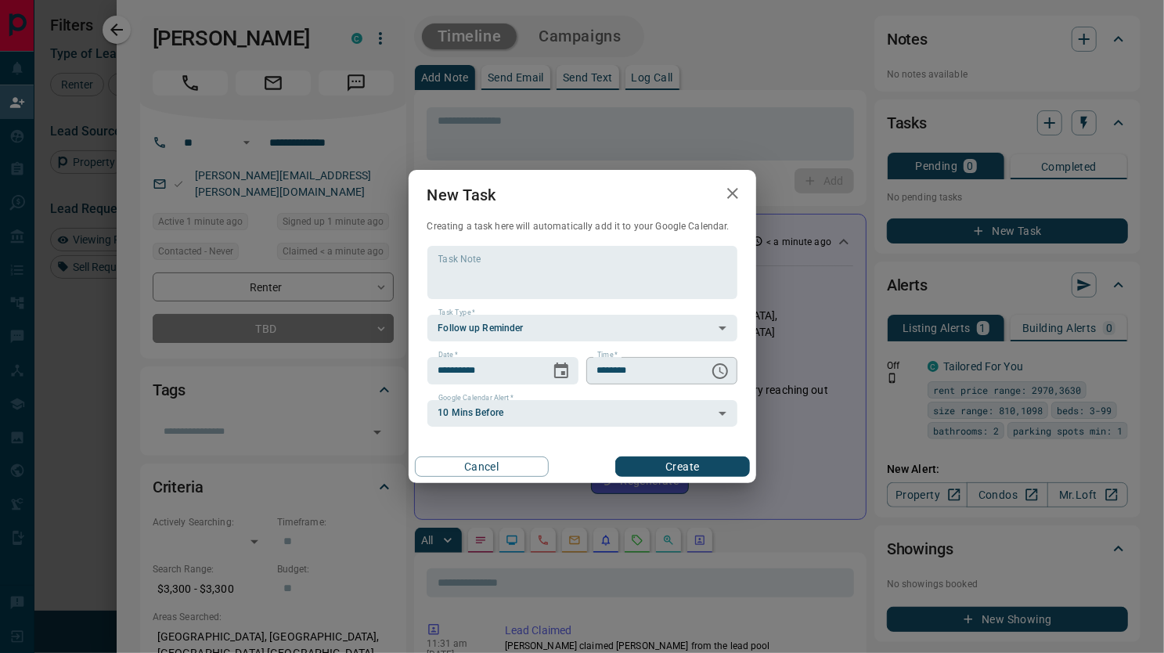
click at [718, 372] on icon "Choose time, selected time is 6:00 AM" at bounding box center [719, 370] width 19 height 19
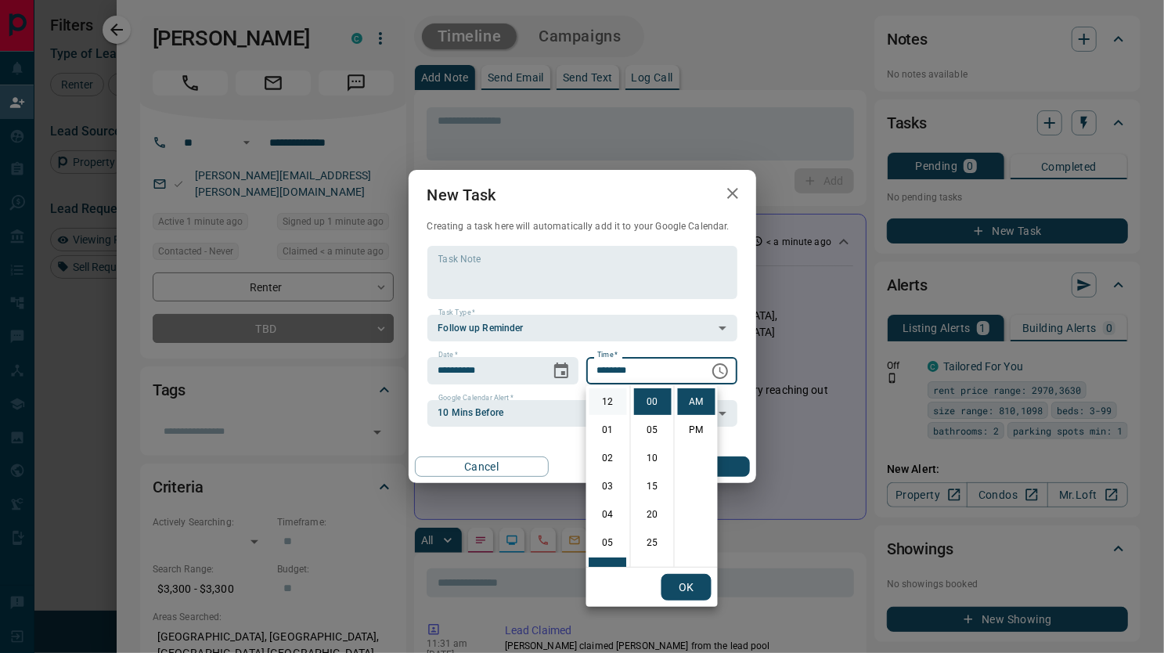
click at [604, 396] on li "12" at bounding box center [608, 401] width 38 height 27
click at [648, 533] on li "25" at bounding box center [653, 542] width 38 height 27
click at [694, 427] on li "PM" at bounding box center [697, 429] width 38 height 27
type input "********"
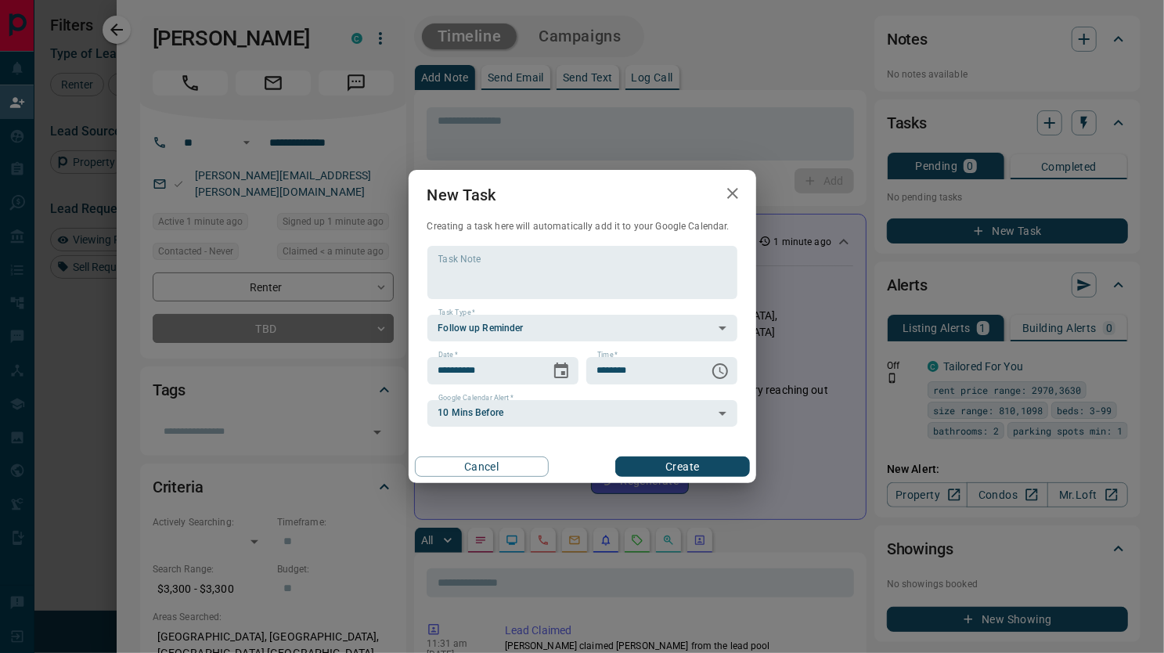
scroll to position [23, 0]
click at [674, 462] on button "Create" at bounding box center [682, 466] width 134 height 20
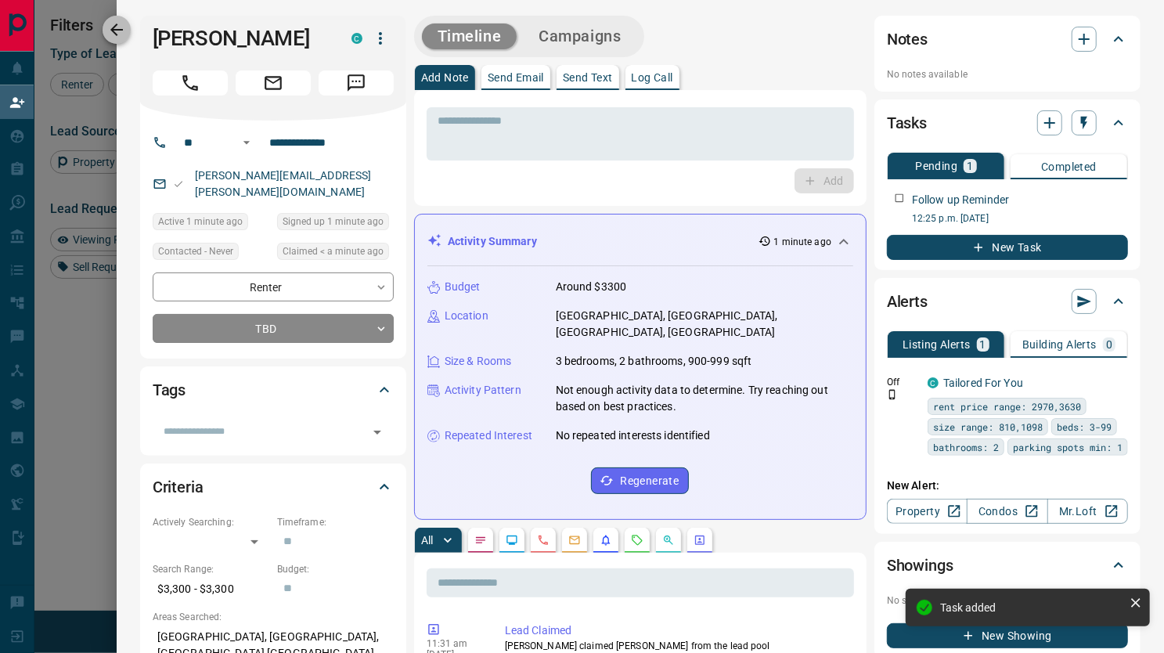
click at [120, 25] on icon "button" at bounding box center [116, 29] width 19 height 19
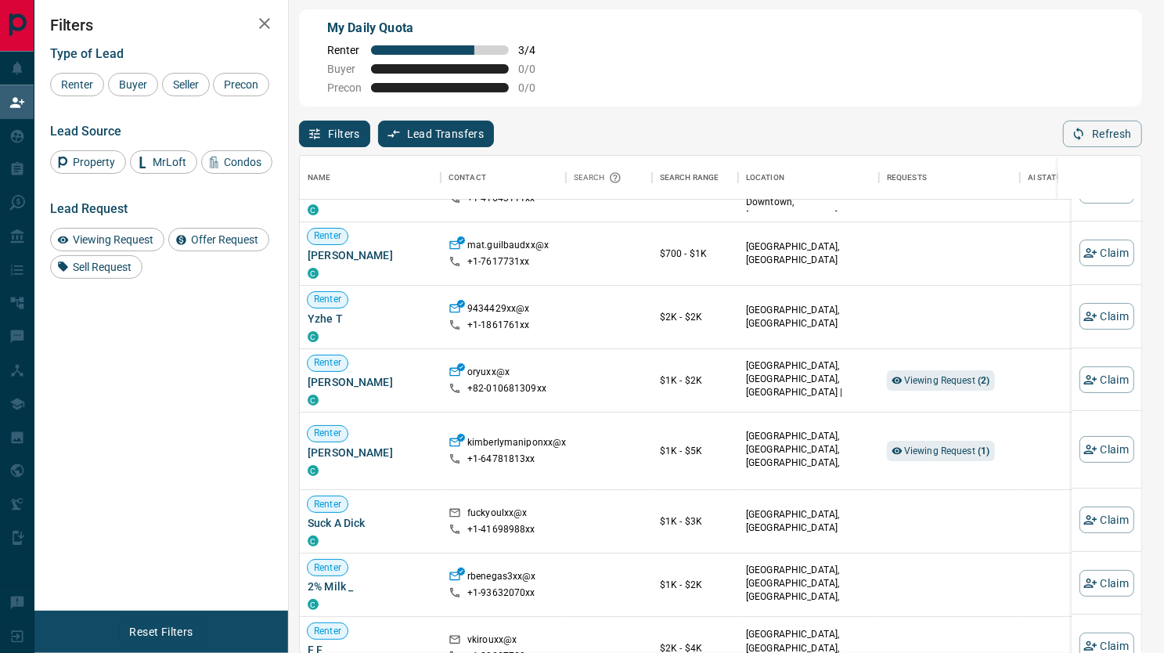
scroll to position [106, 0]
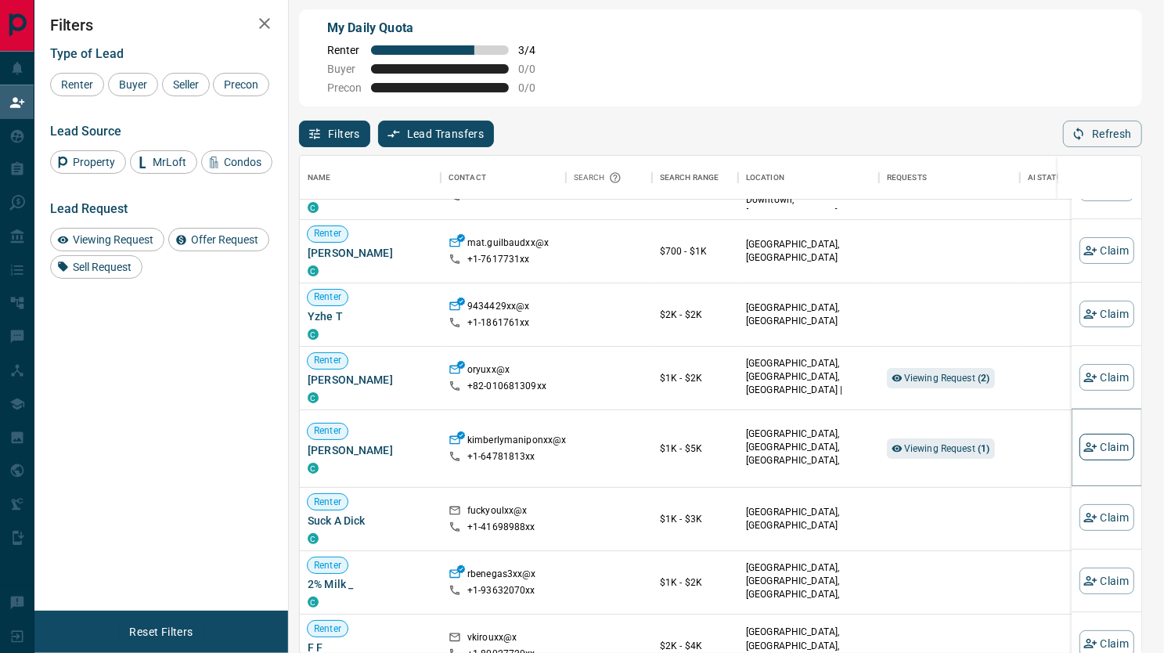
click at [1086, 442] on button "Claim" at bounding box center [1106, 446] width 55 height 27
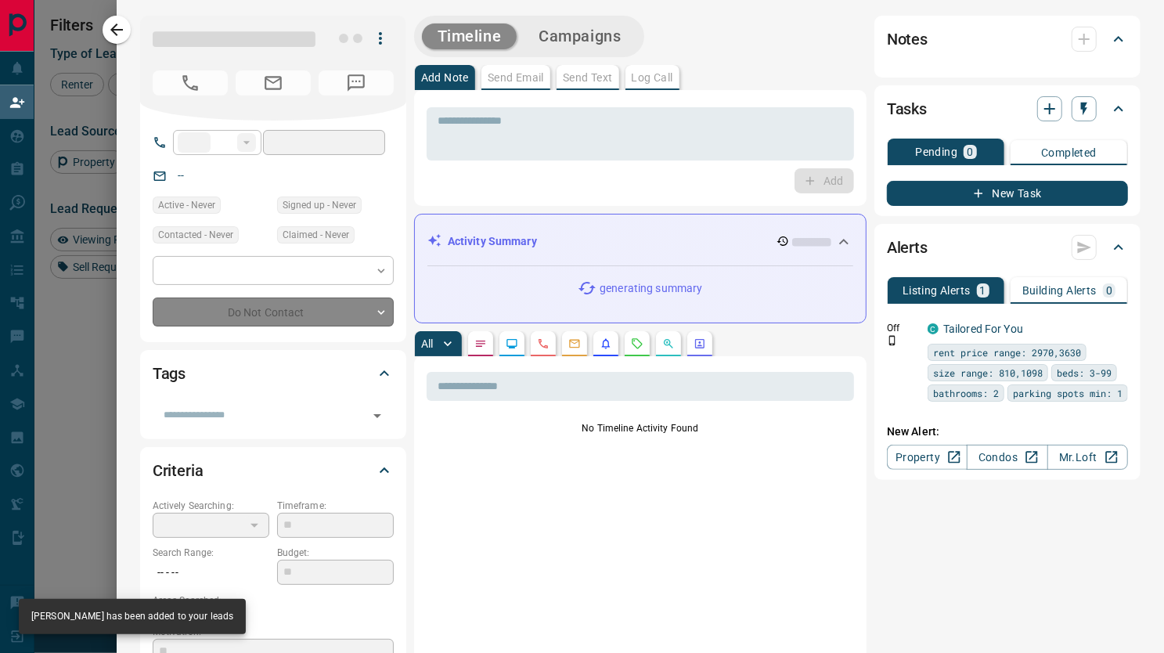
type input "**"
type input "**********"
type input "**"
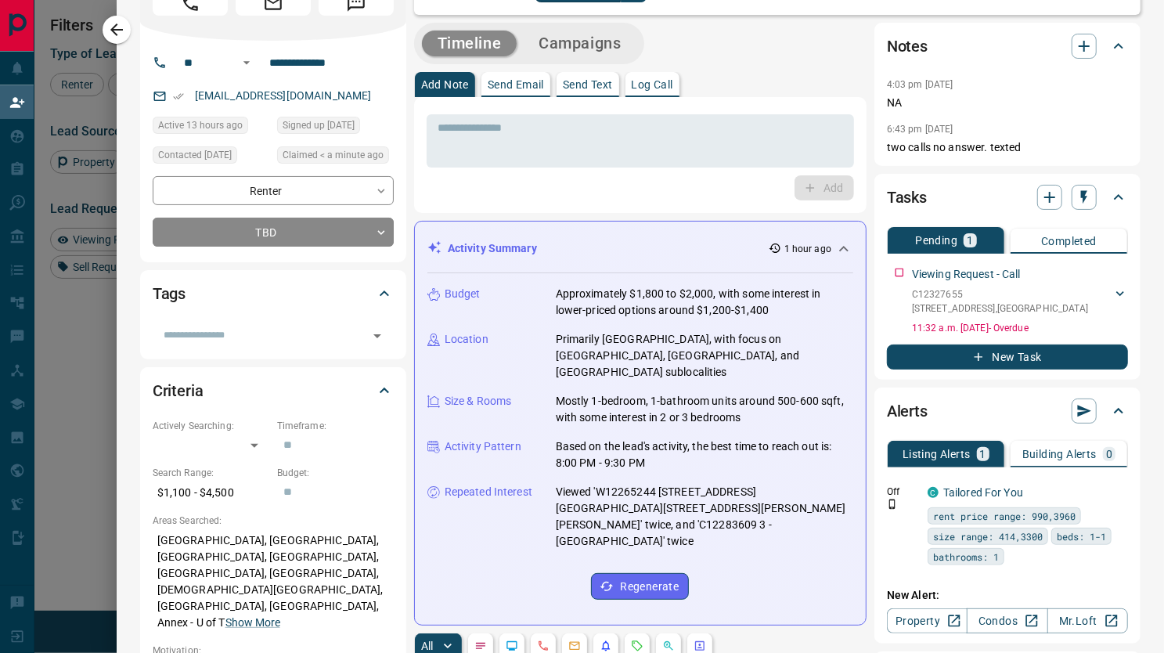
scroll to position [85, 0]
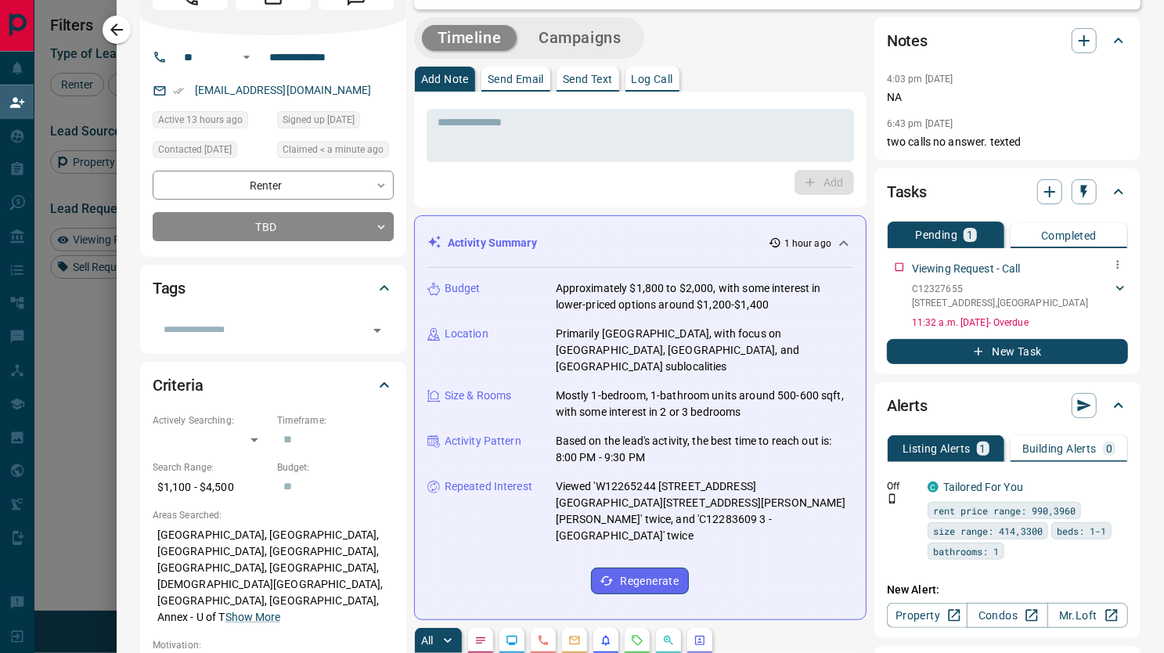
click at [1112, 293] on icon at bounding box center [1120, 288] width 16 height 16
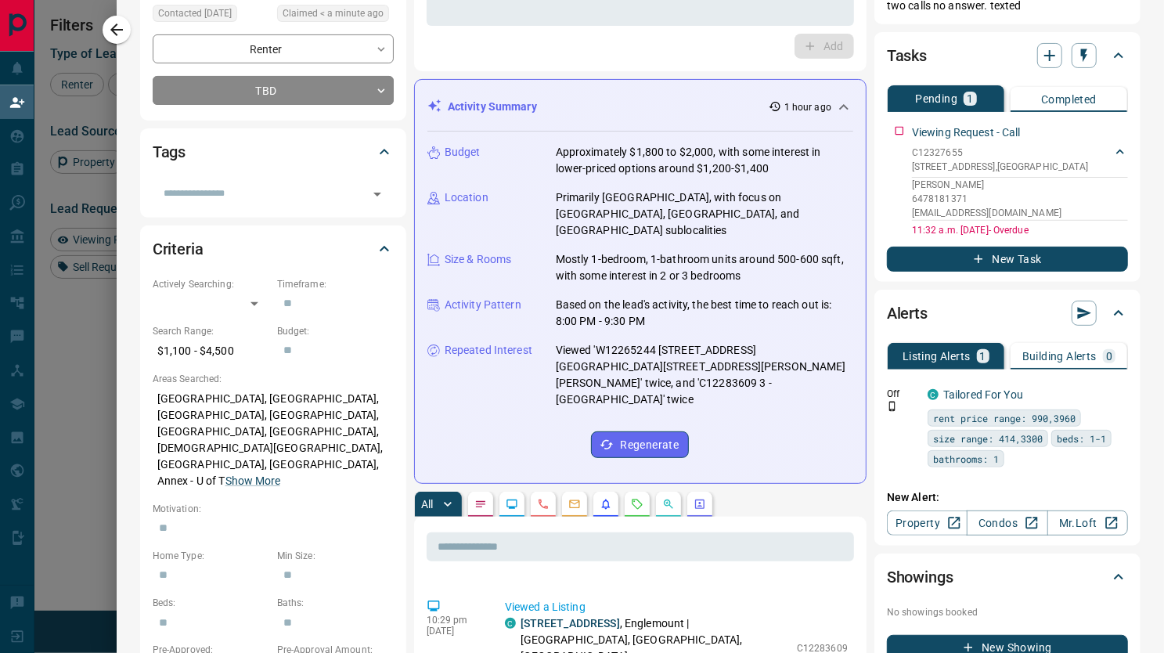
scroll to position [222, 0]
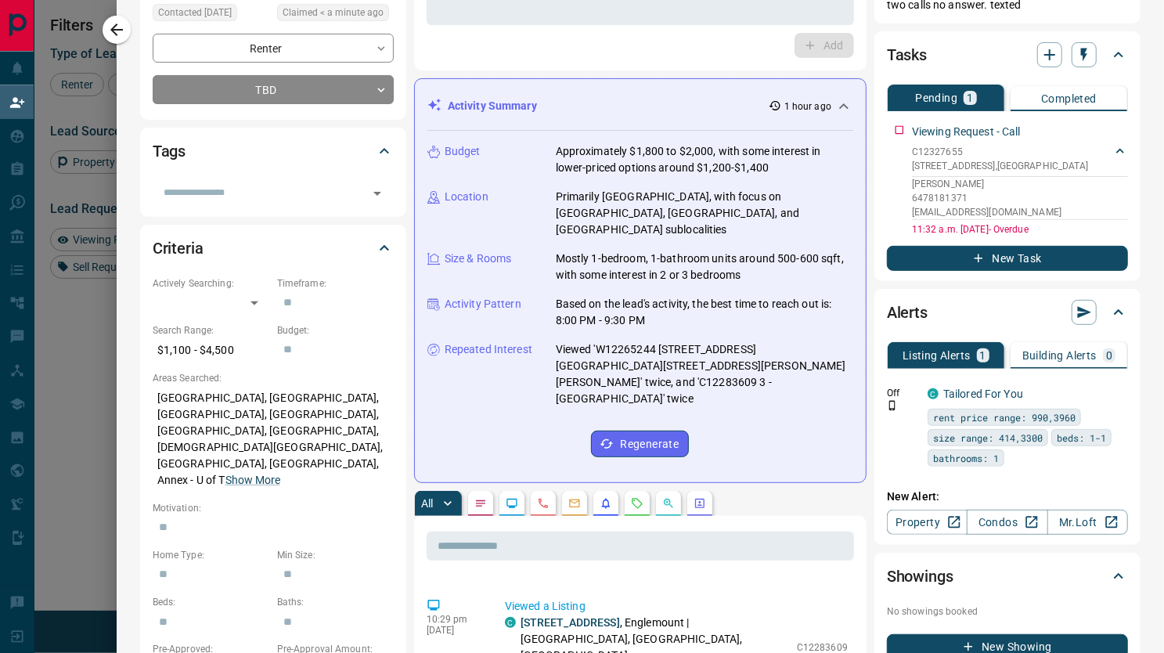
click at [1063, 99] on p "Completed" at bounding box center [1069, 98] width 56 height 11
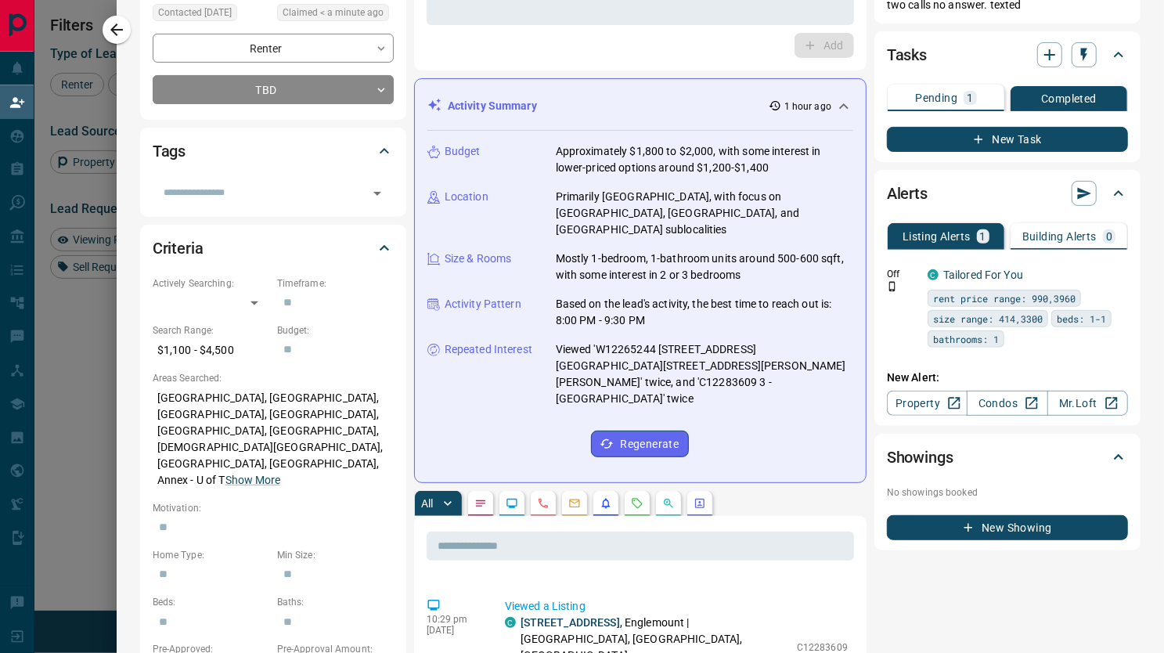
click at [966, 98] on p "1" at bounding box center [969, 97] width 6 height 11
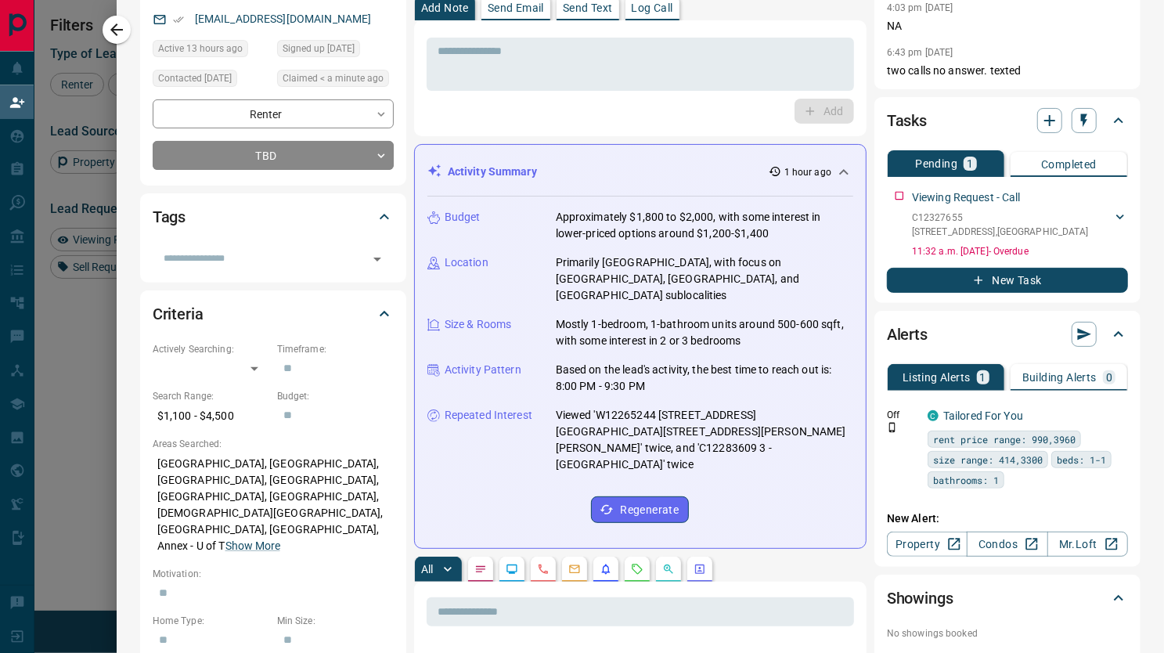
scroll to position [171, 0]
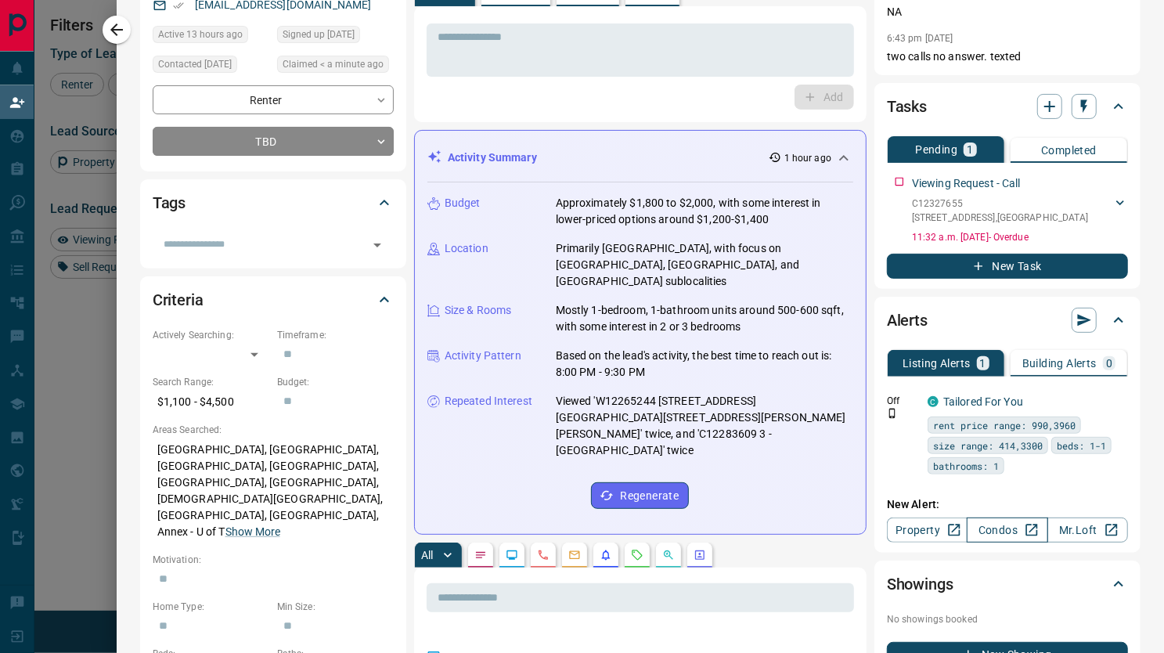
click at [980, 532] on link "Condos" at bounding box center [1006, 529] width 81 height 25
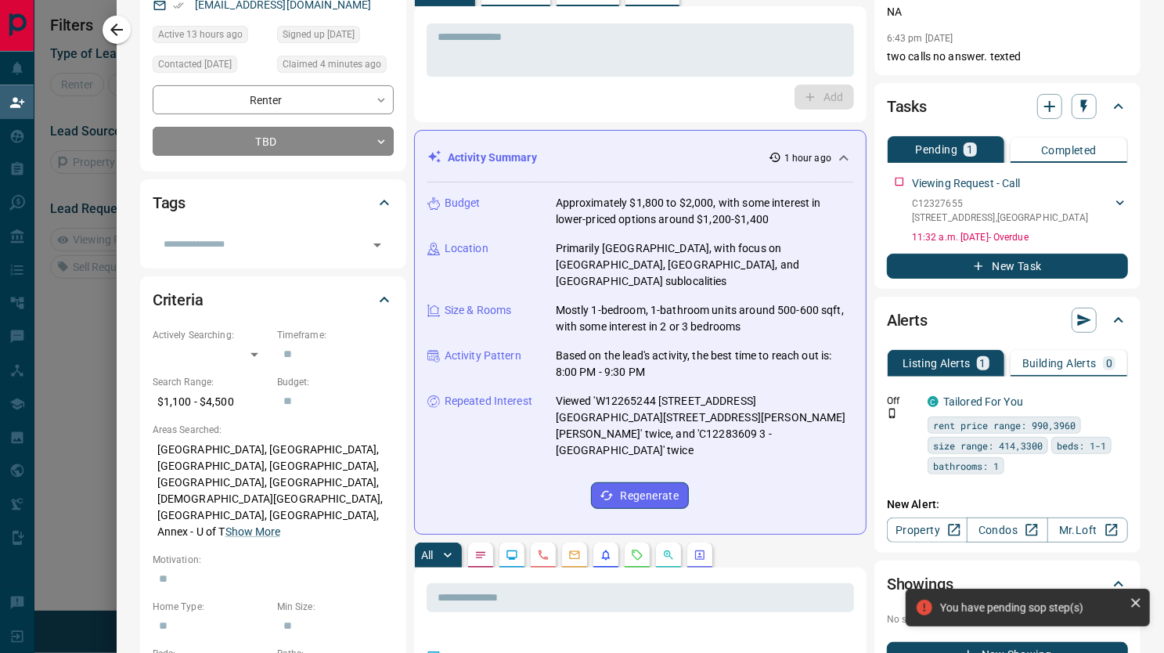
scroll to position [0, 0]
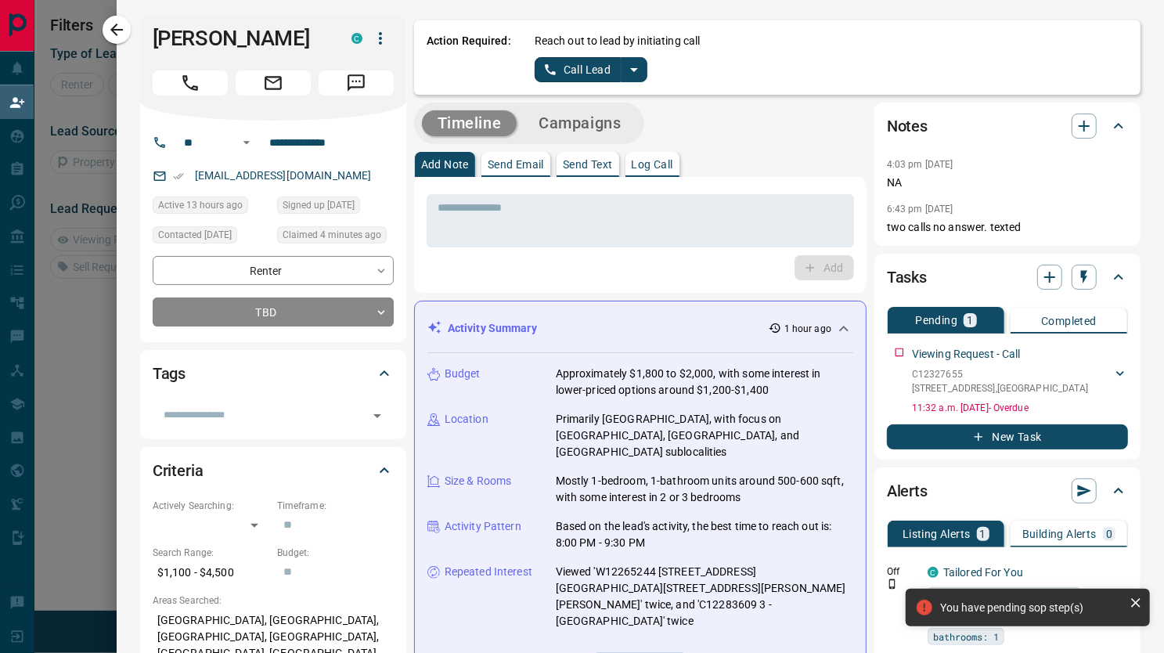
click at [628, 70] on icon "split button" at bounding box center [633, 69] width 19 height 19
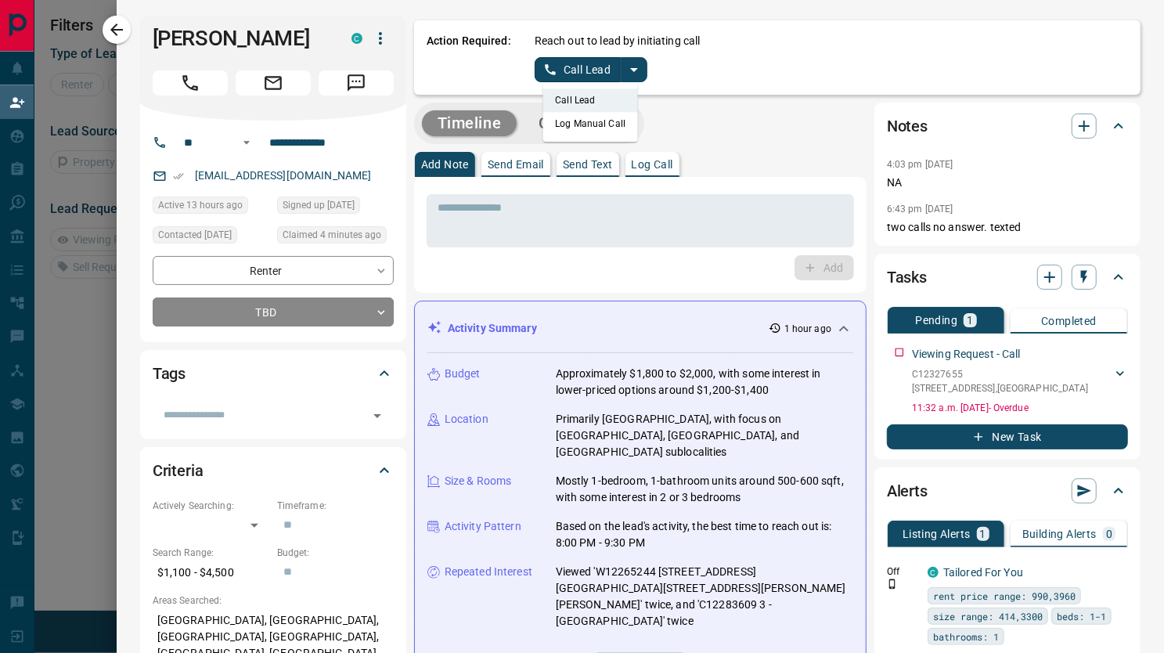
click at [574, 128] on li "Log Manual Call" at bounding box center [589, 123] width 95 height 23
click at [559, 69] on button "Log Manual Call" at bounding box center [585, 69] width 103 height 25
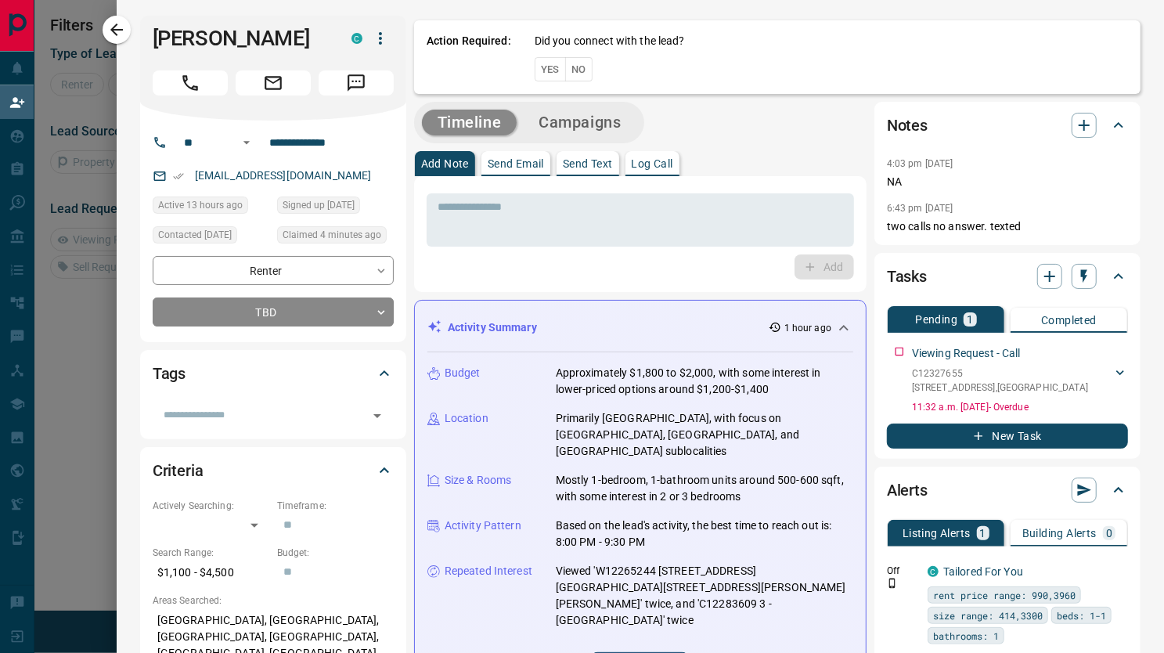
click at [534, 67] on button "Yes" at bounding box center [549, 69] width 31 height 24
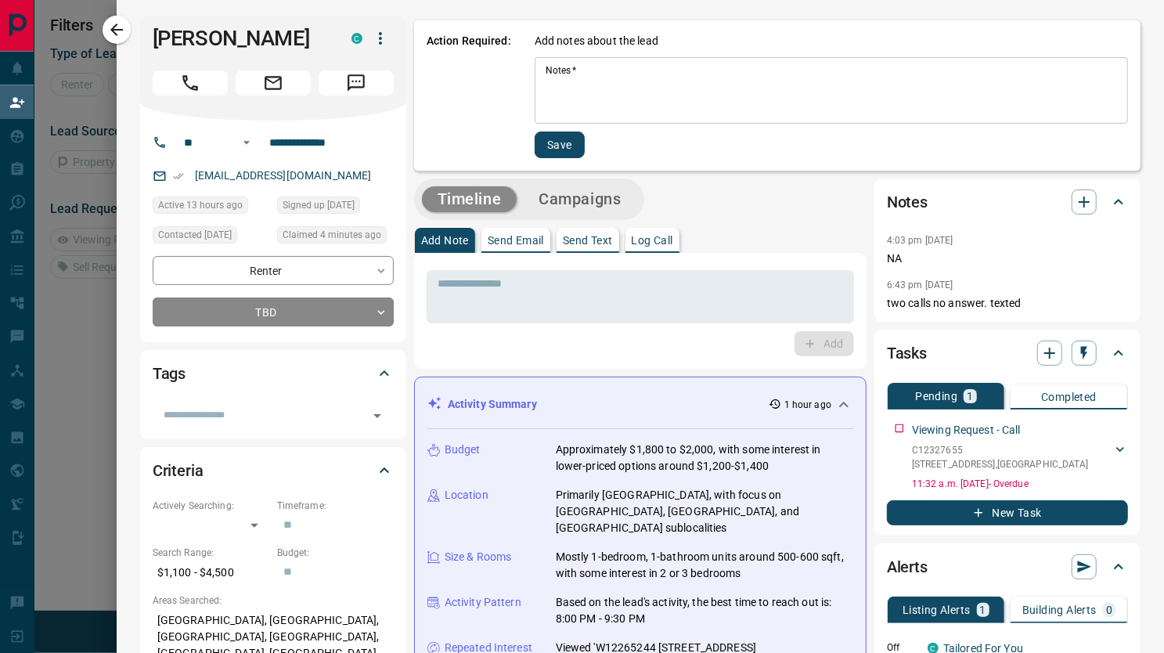
click at [629, 84] on textarea "Notes   *" at bounding box center [830, 90] width 571 height 53
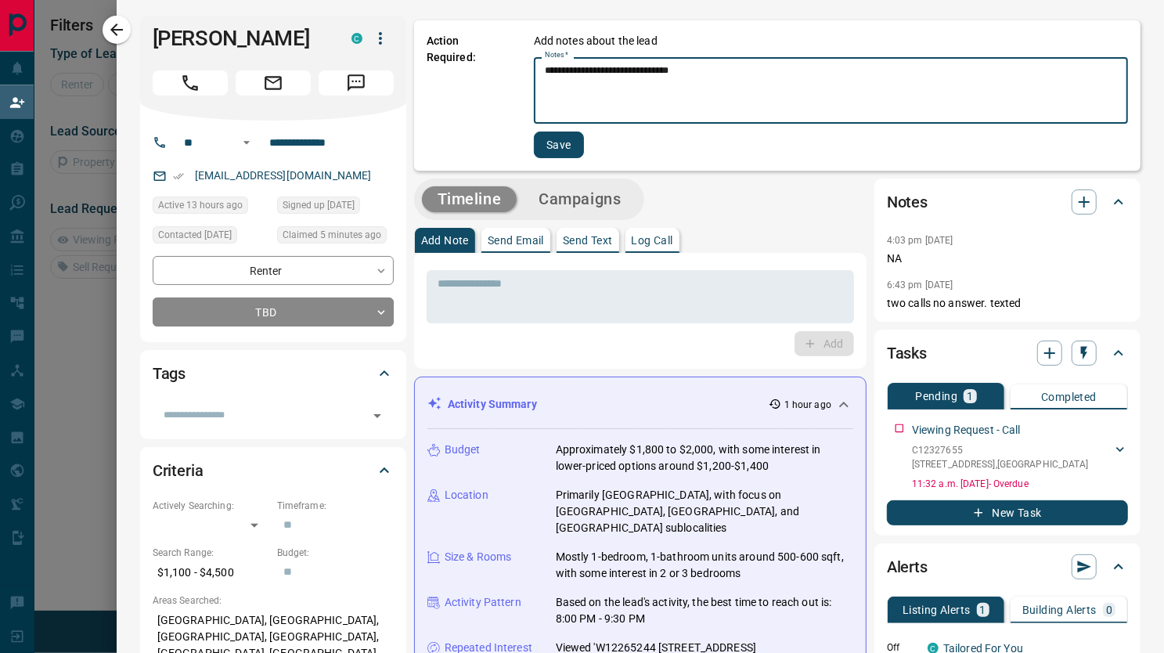
type textarea "**********"
click at [542, 146] on button "Save" at bounding box center [559, 144] width 50 height 27
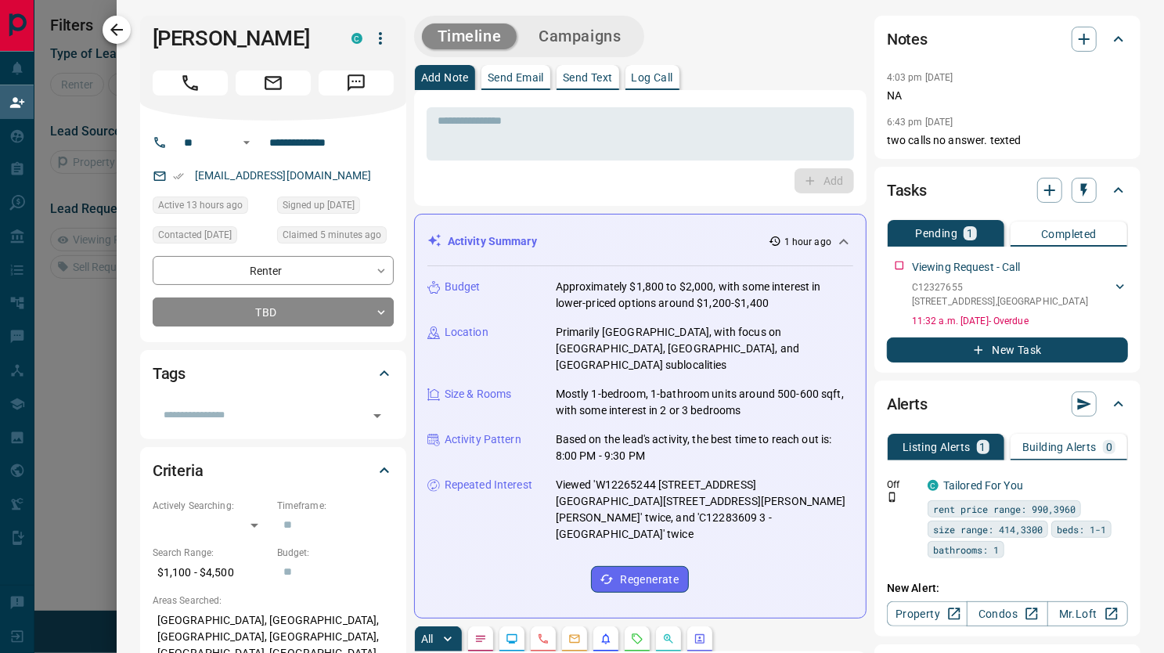
click at [125, 29] on icon "button" at bounding box center [116, 29] width 19 height 19
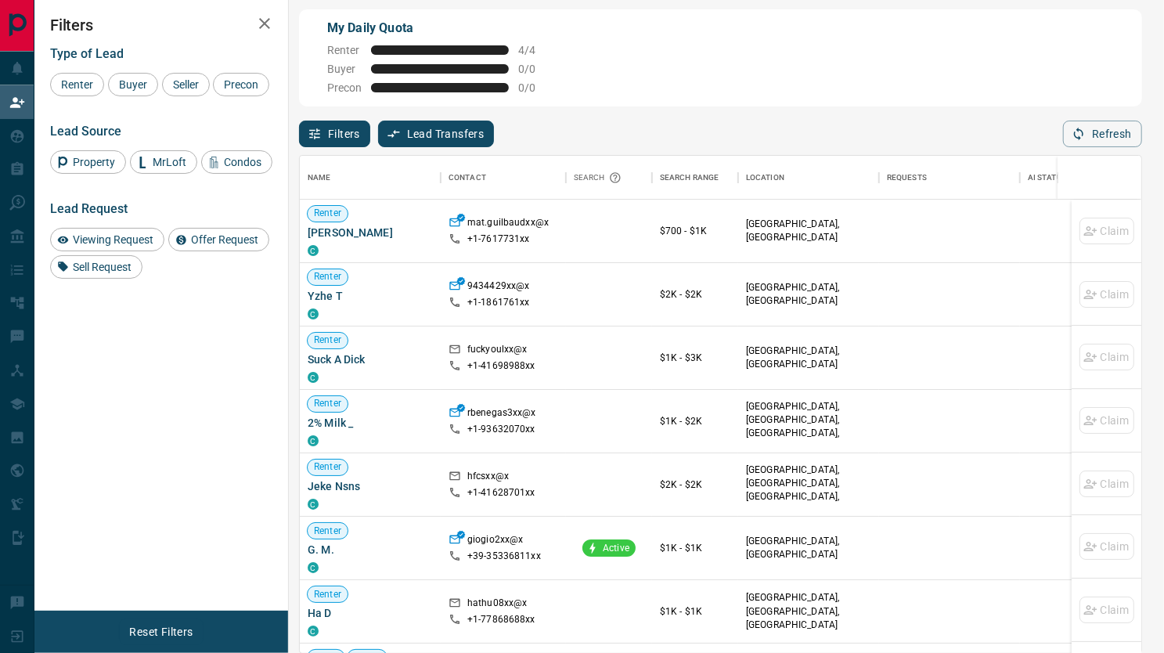
scroll to position [484, 829]
